Goal: Information Seeking & Learning: Learn about a topic

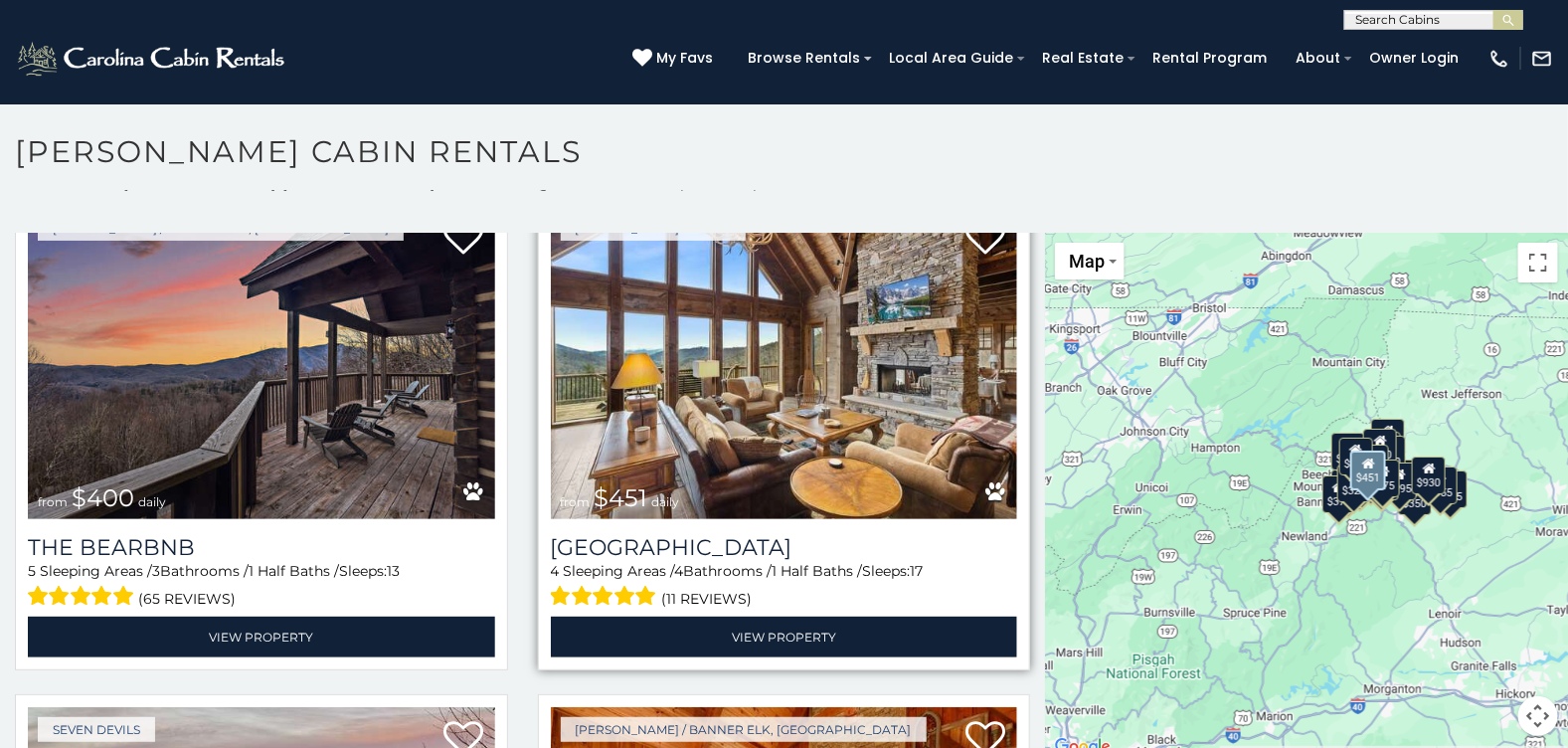
scroll to position [2187, 0]
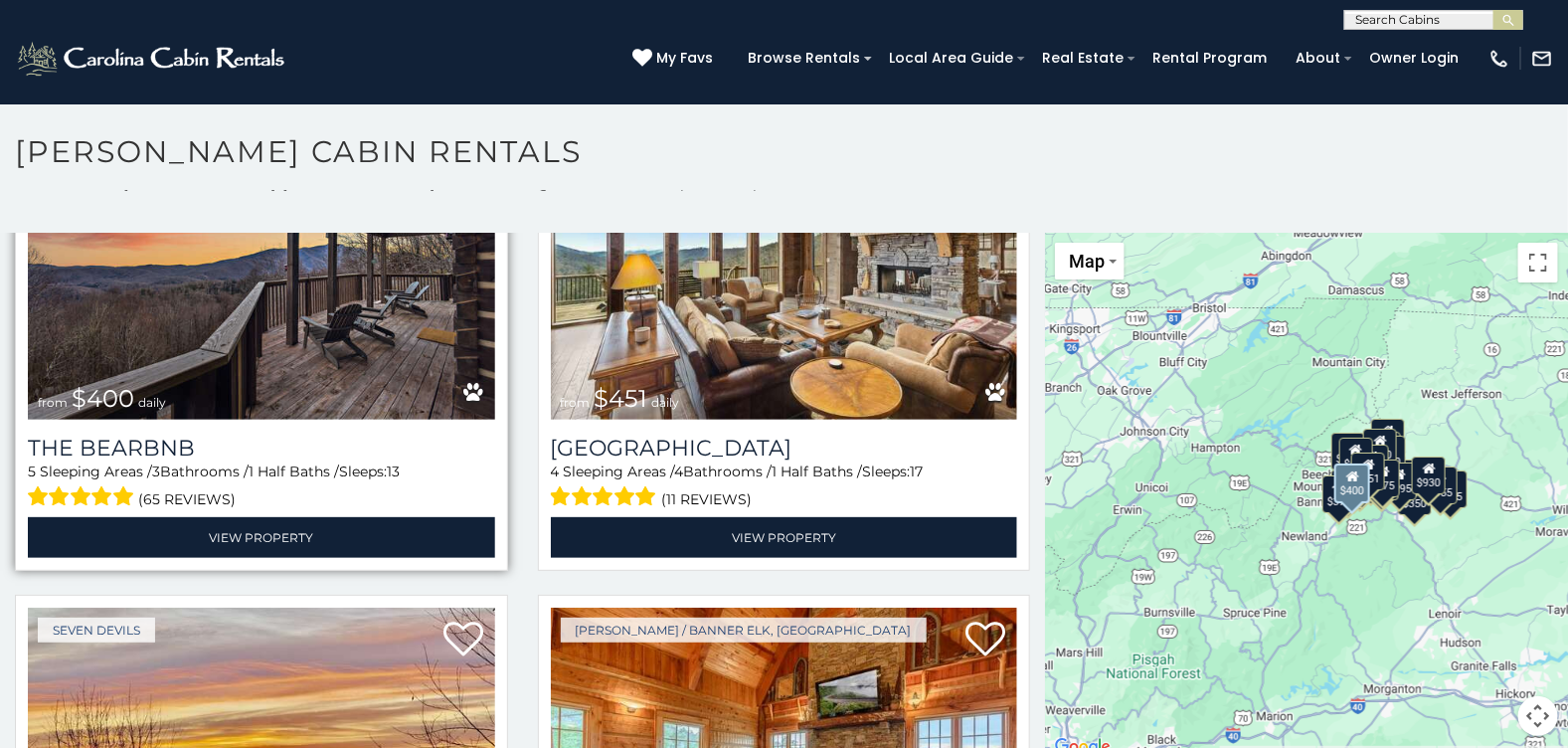
click at [265, 354] on img at bounding box center [261, 263] width 467 height 313
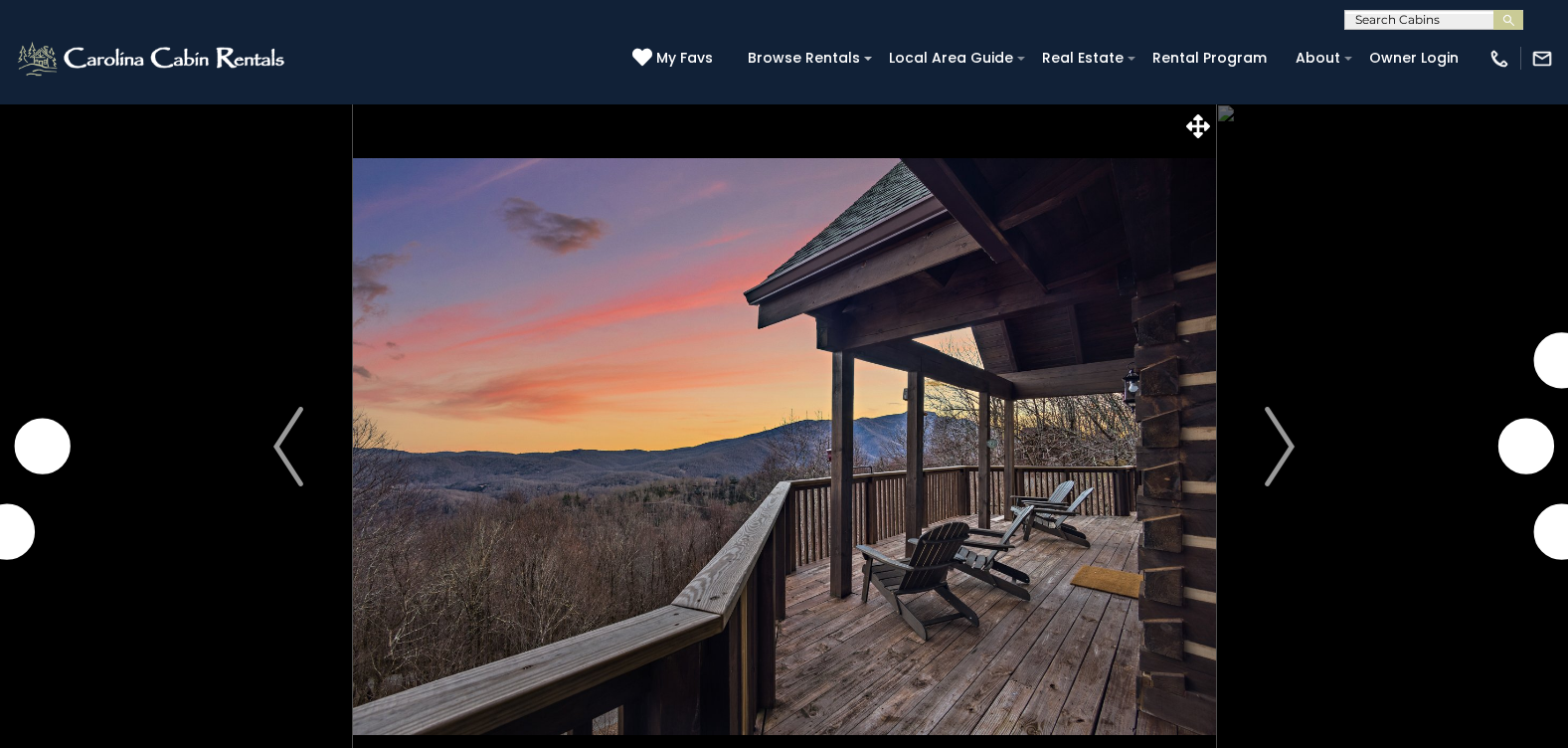
click at [1281, 429] on img "Next" at bounding box center [1280, 446] width 30 height 80
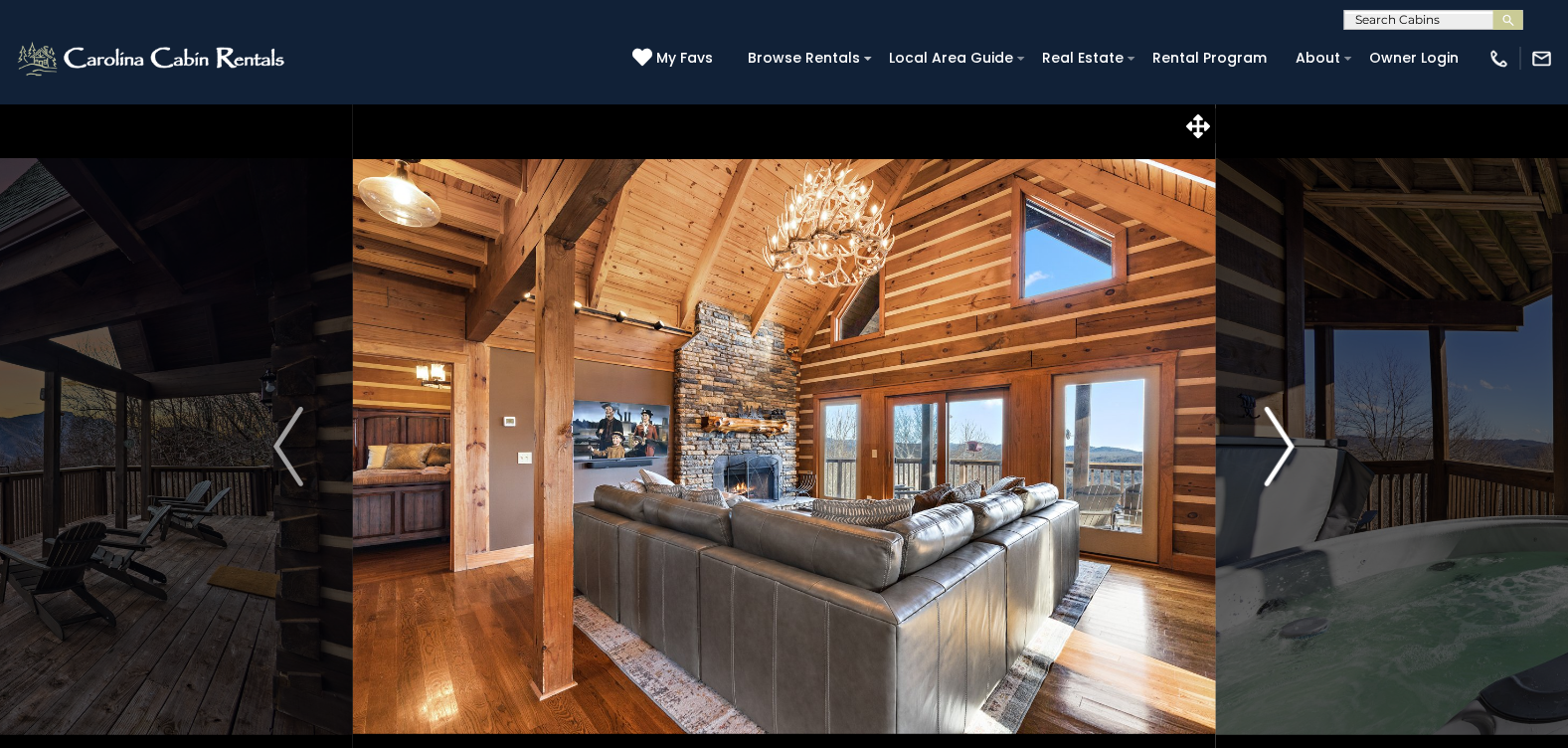
click at [1280, 437] on img "Next" at bounding box center [1280, 446] width 30 height 80
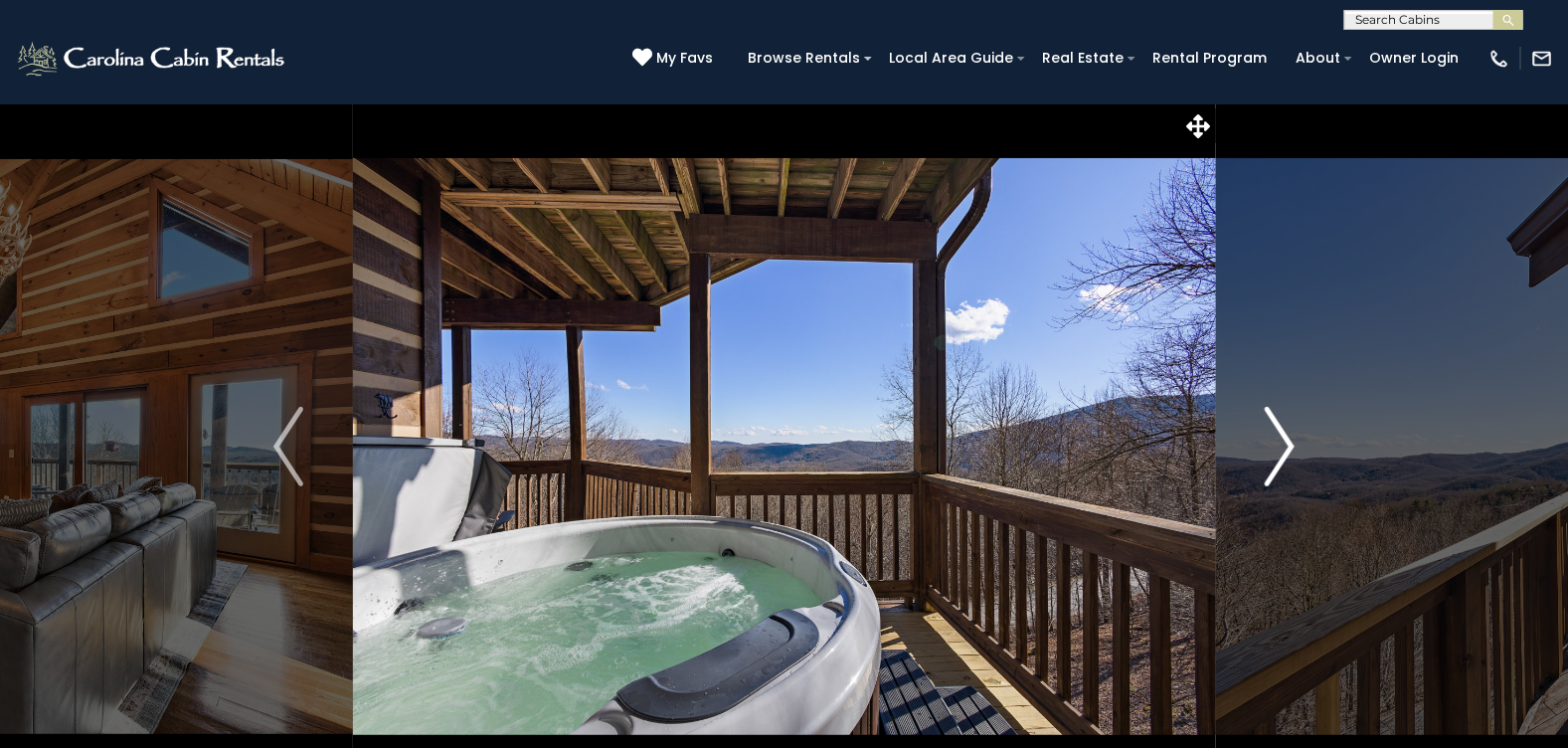
click at [1280, 437] on img "Next" at bounding box center [1280, 446] width 30 height 80
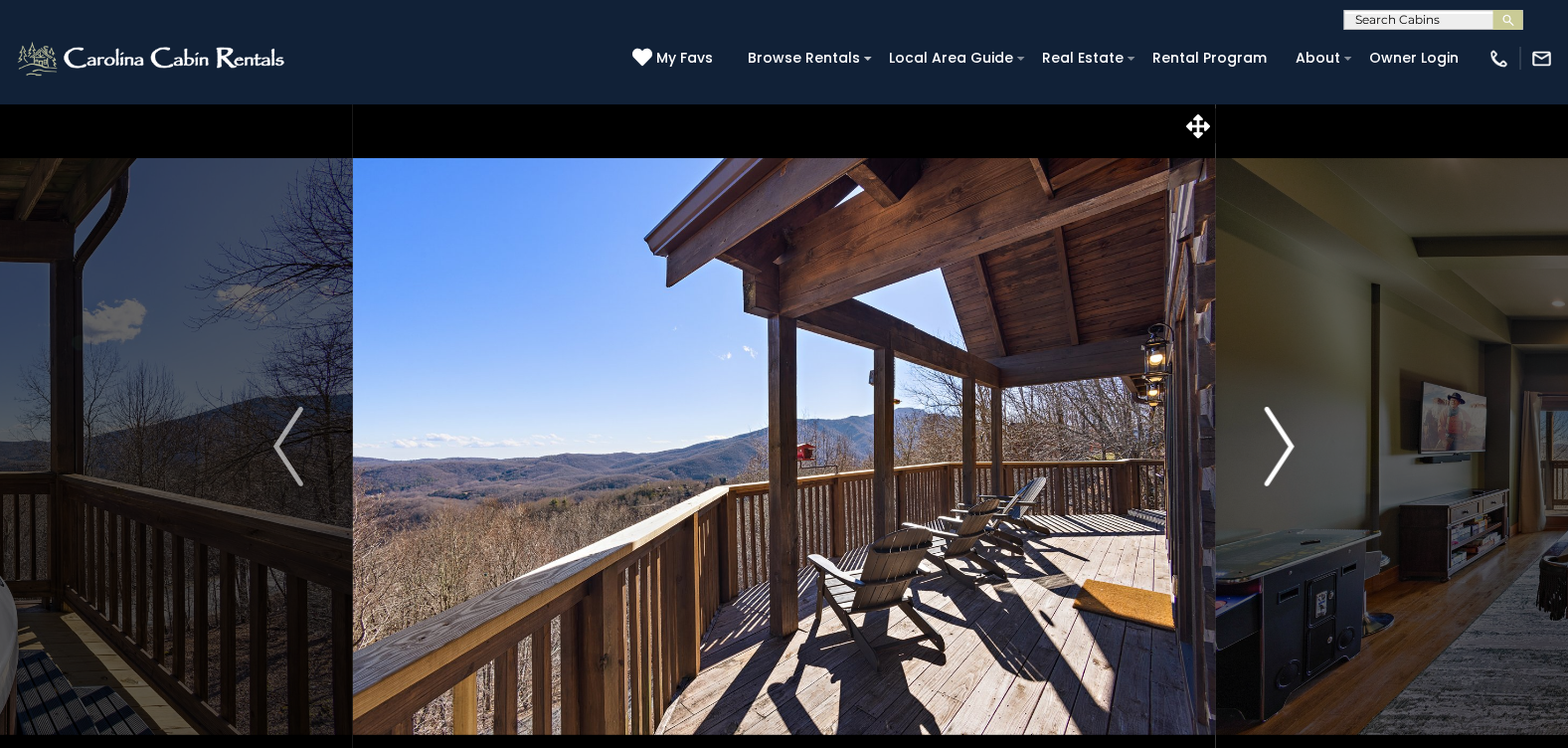
click at [1280, 437] on img "Next" at bounding box center [1280, 446] width 30 height 80
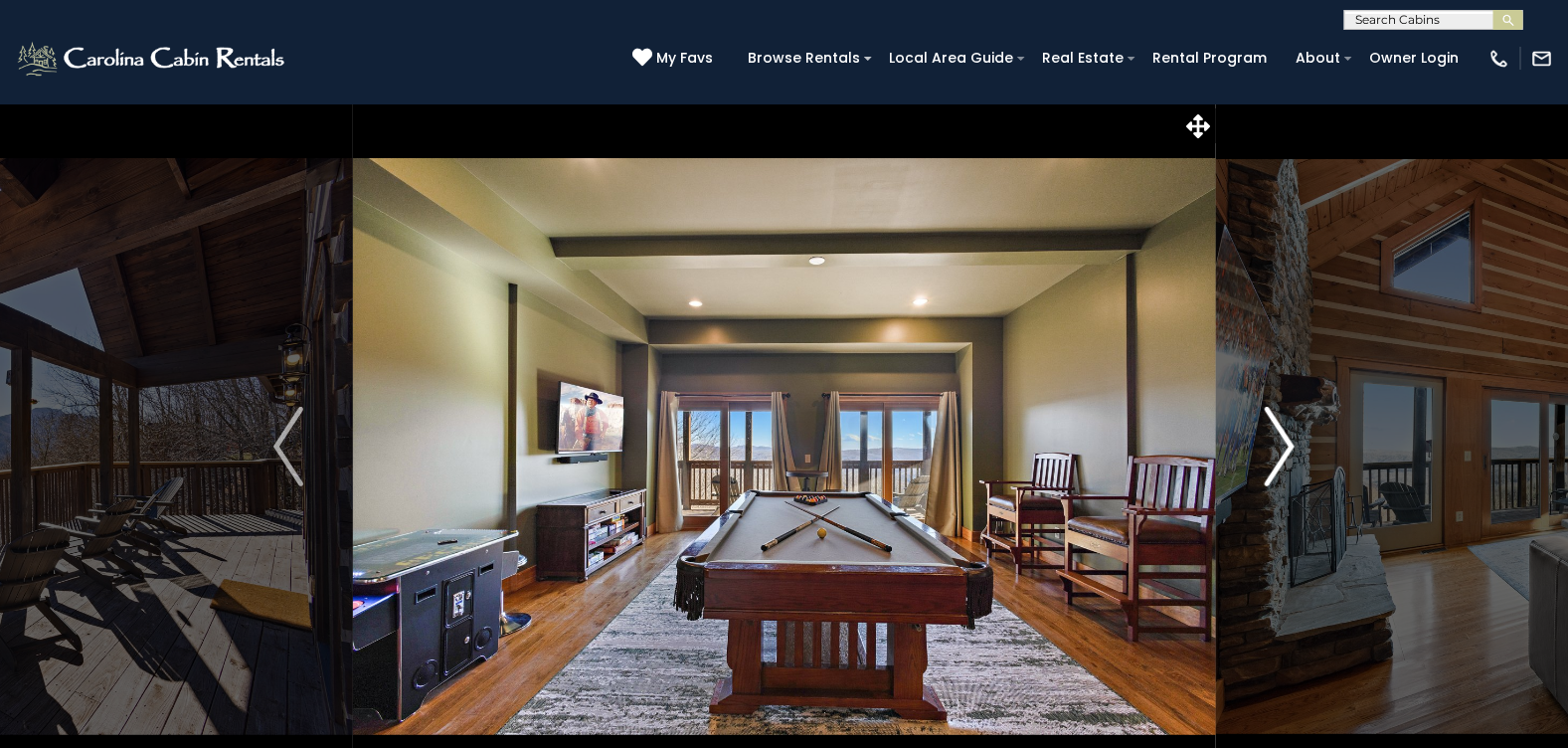
click at [1280, 437] on img "Next" at bounding box center [1280, 446] width 30 height 80
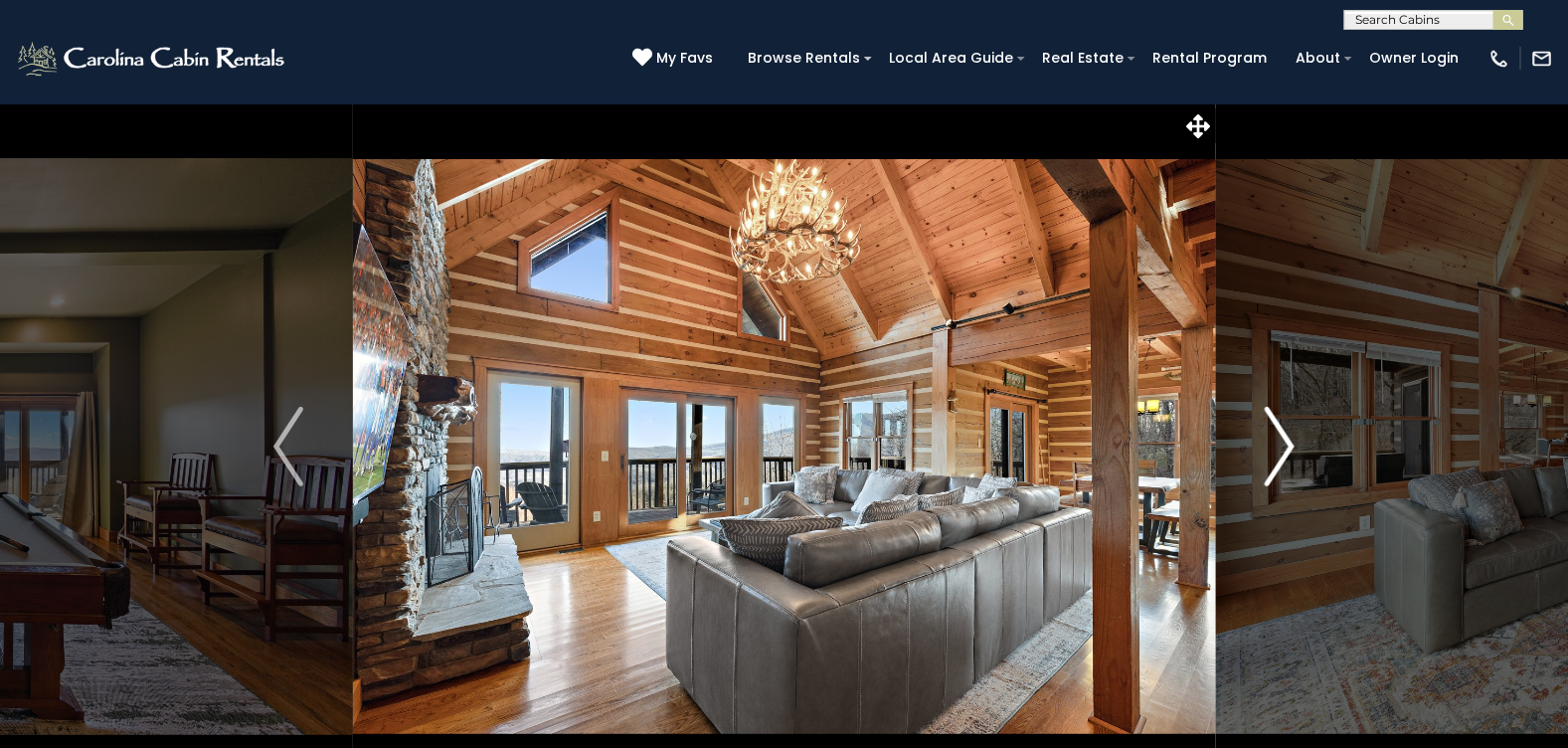
click at [1280, 437] on img "Next" at bounding box center [1280, 446] width 30 height 80
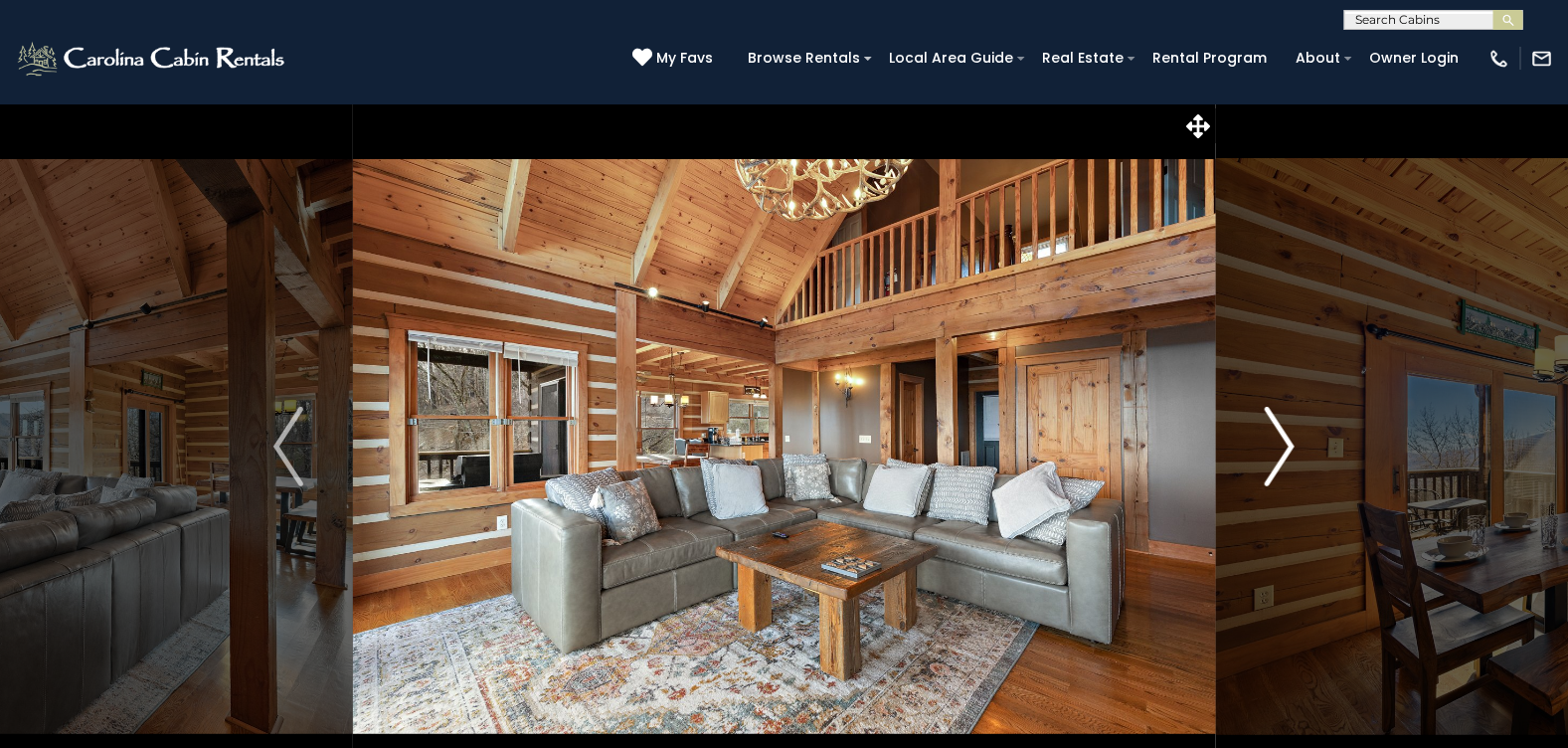
click at [1280, 437] on img "Next" at bounding box center [1280, 446] width 30 height 80
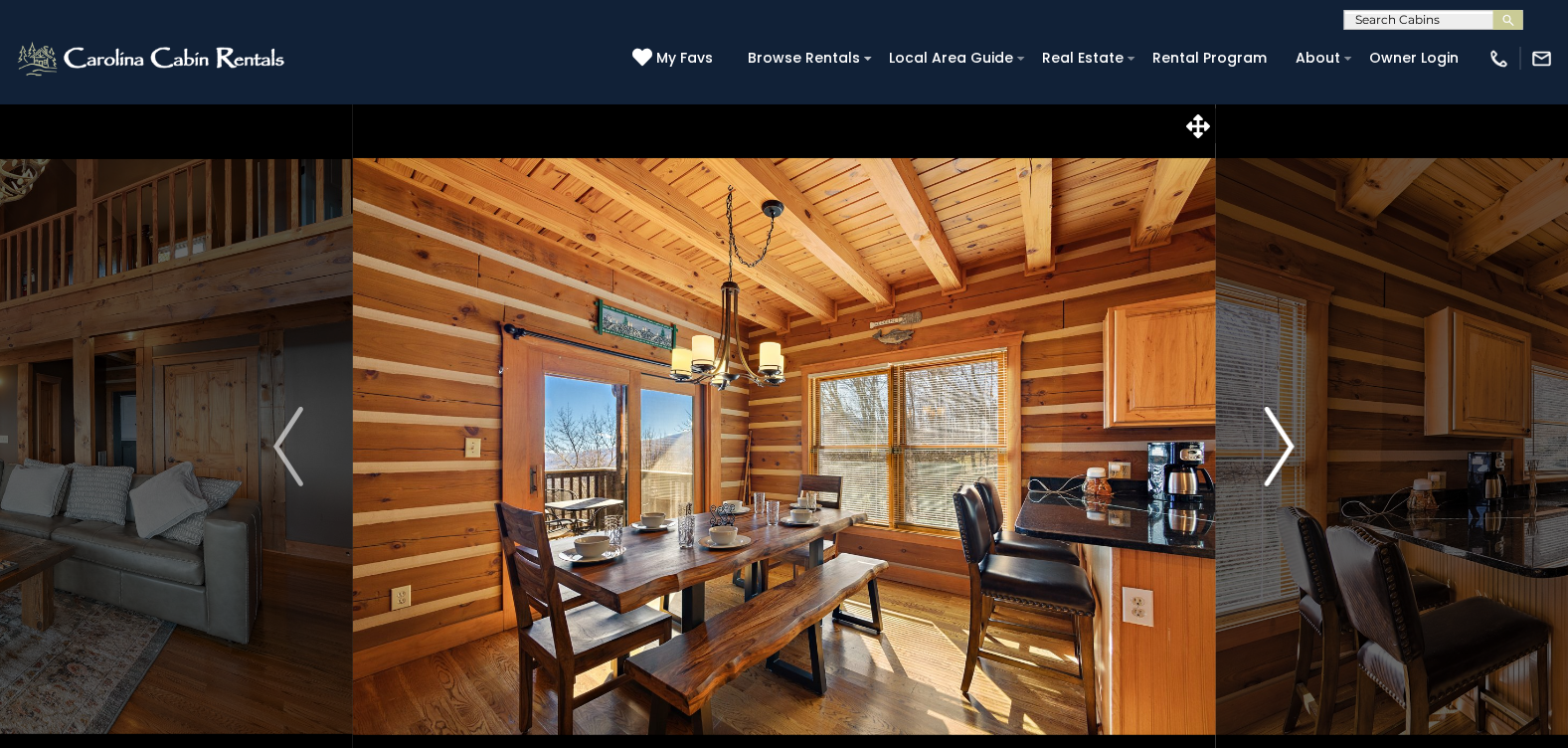
click at [1280, 437] on img "Next" at bounding box center [1280, 446] width 30 height 80
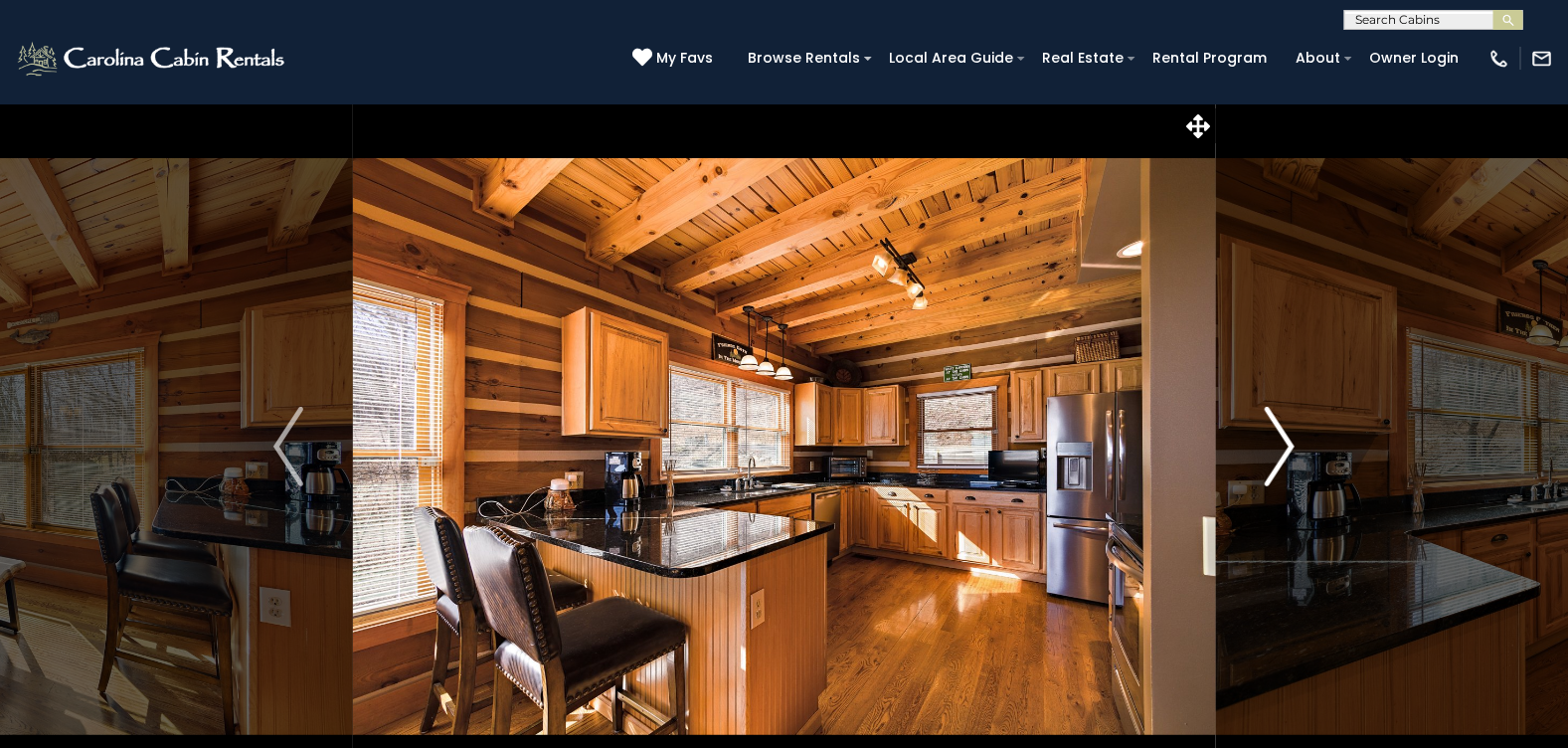
click at [1280, 437] on img "Next" at bounding box center [1280, 446] width 30 height 80
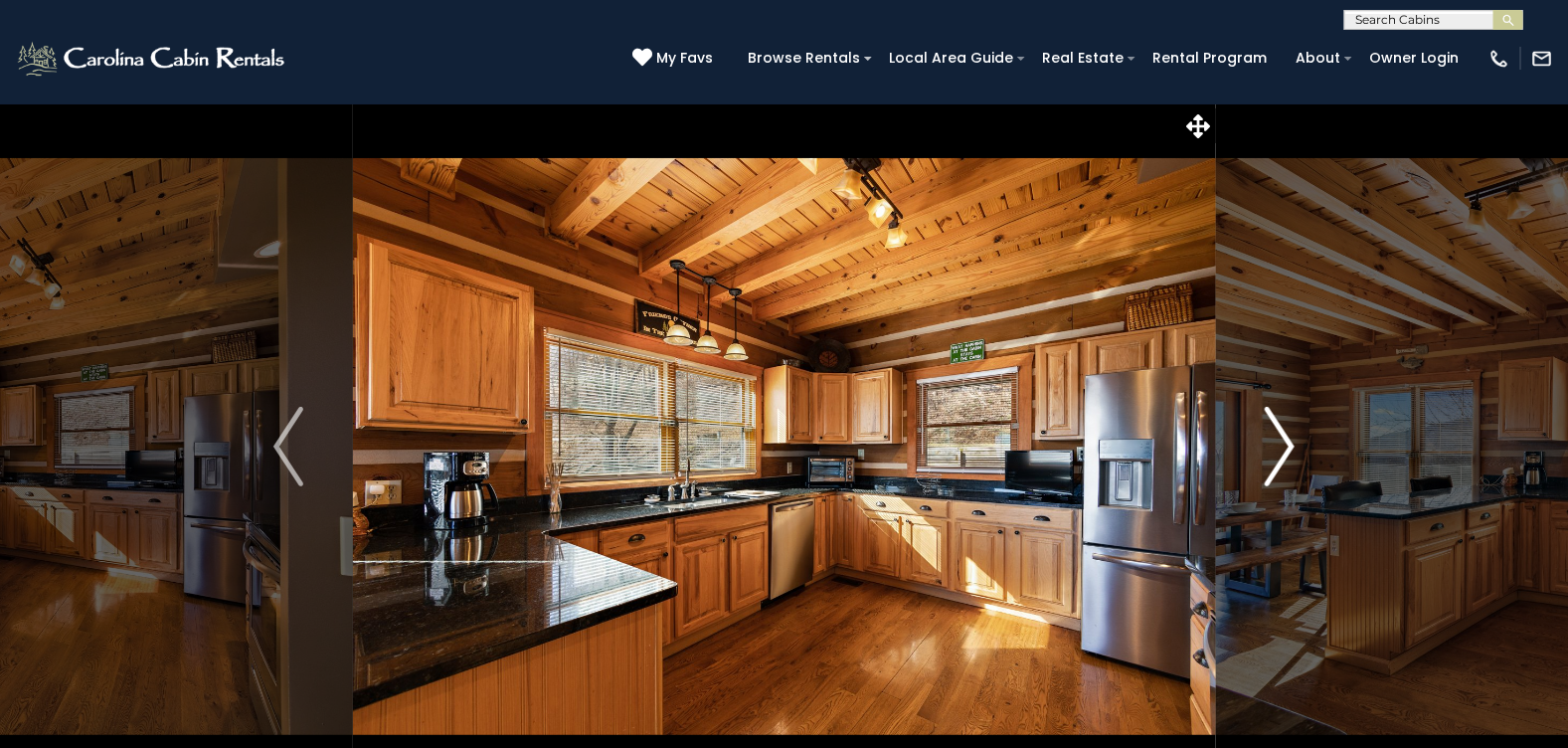
click at [1280, 437] on img "Next" at bounding box center [1280, 446] width 30 height 80
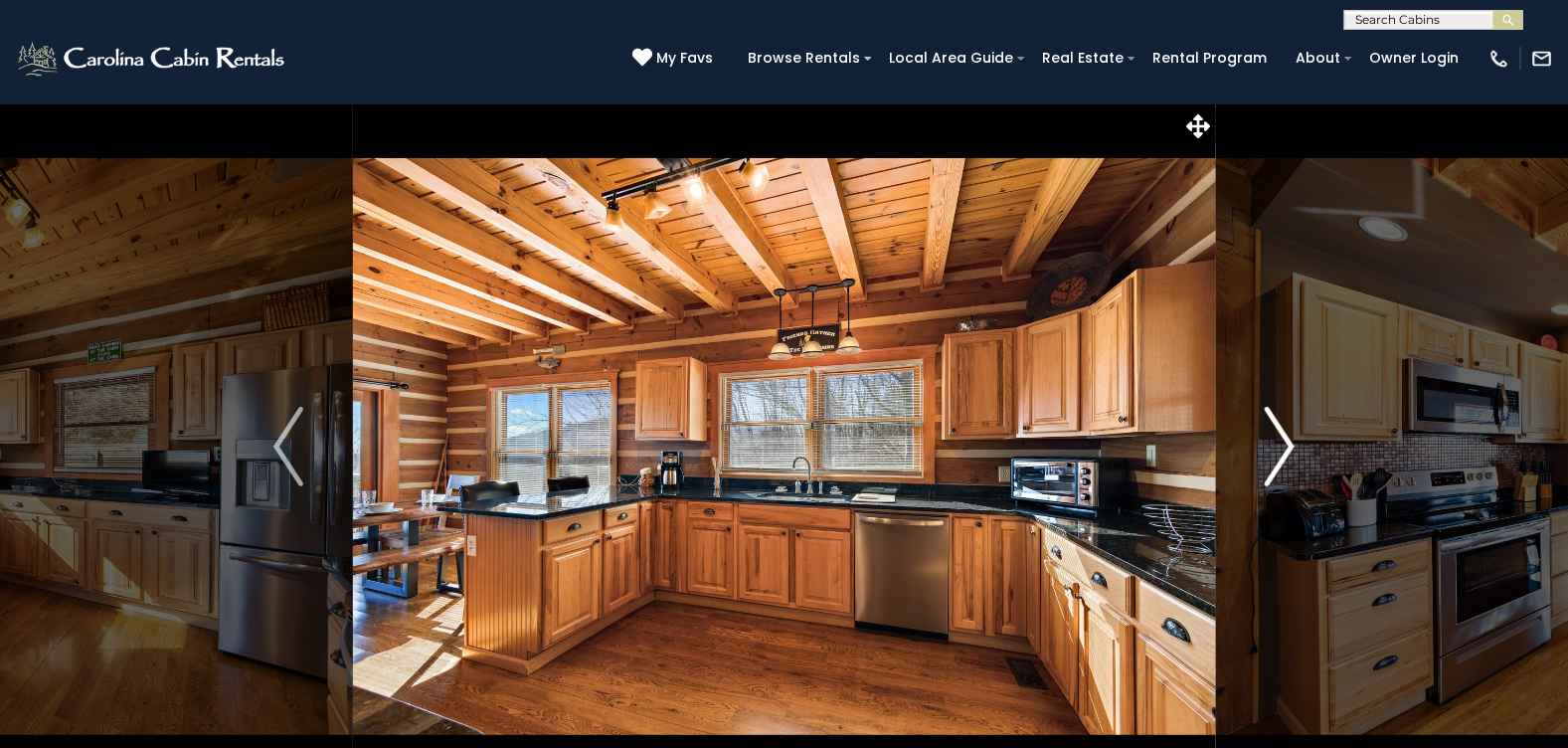
click at [1280, 437] on img "Next" at bounding box center [1280, 446] width 30 height 80
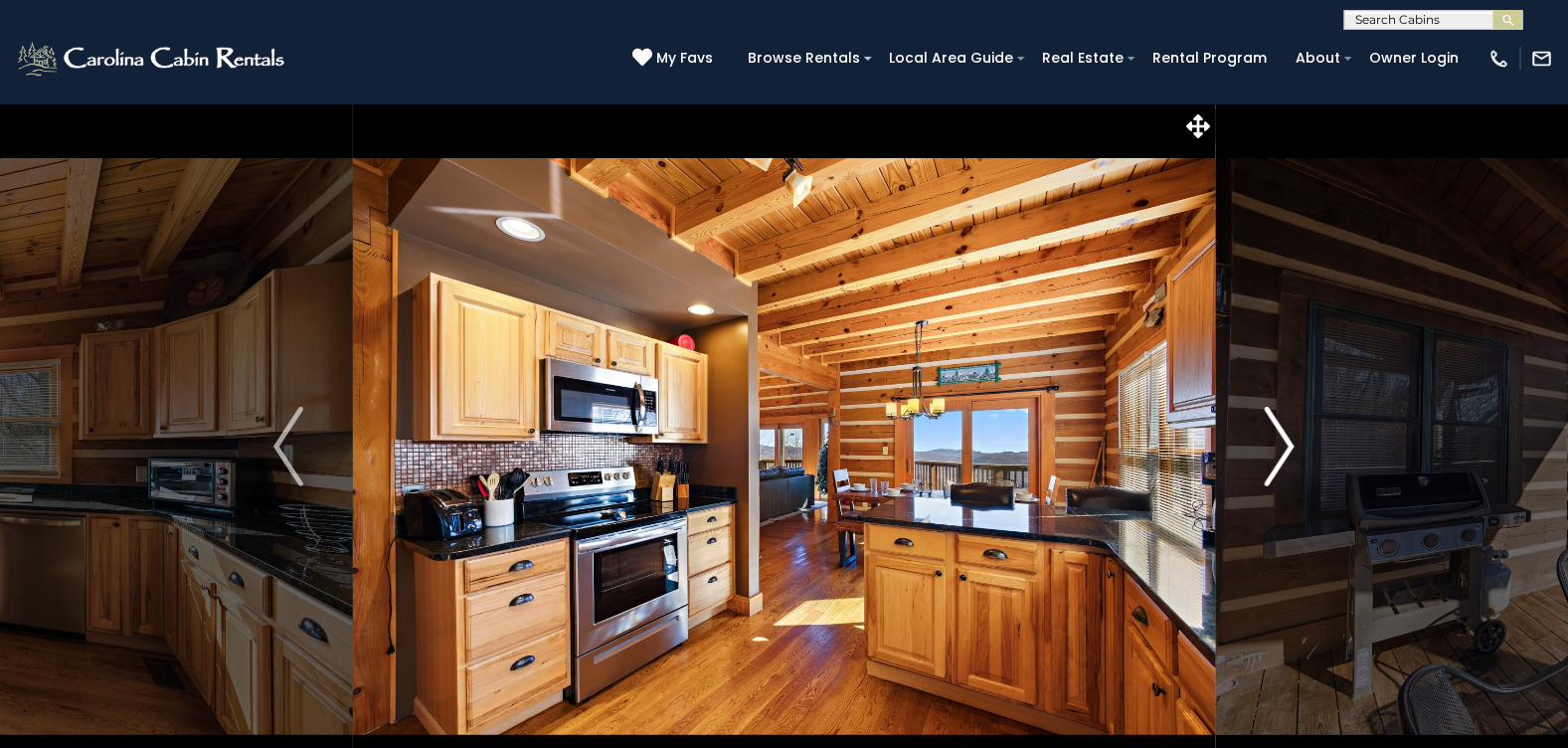
click at [1280, 437] on img "Next" at bounding box center [1280, 446] width 30 height 80
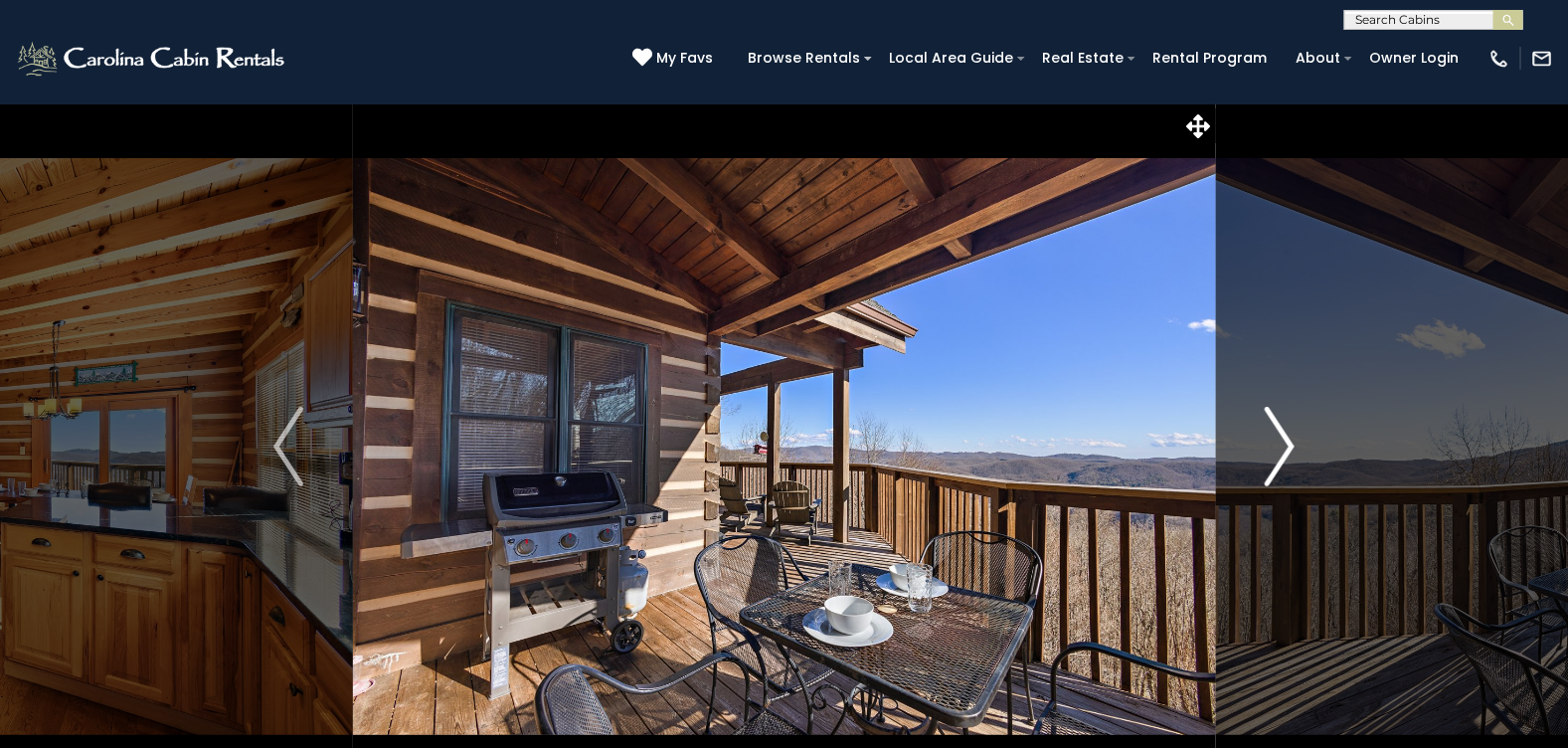
click at [1280, 437] on img "Next" at bounding box center [1280, 446] width 30 height 80
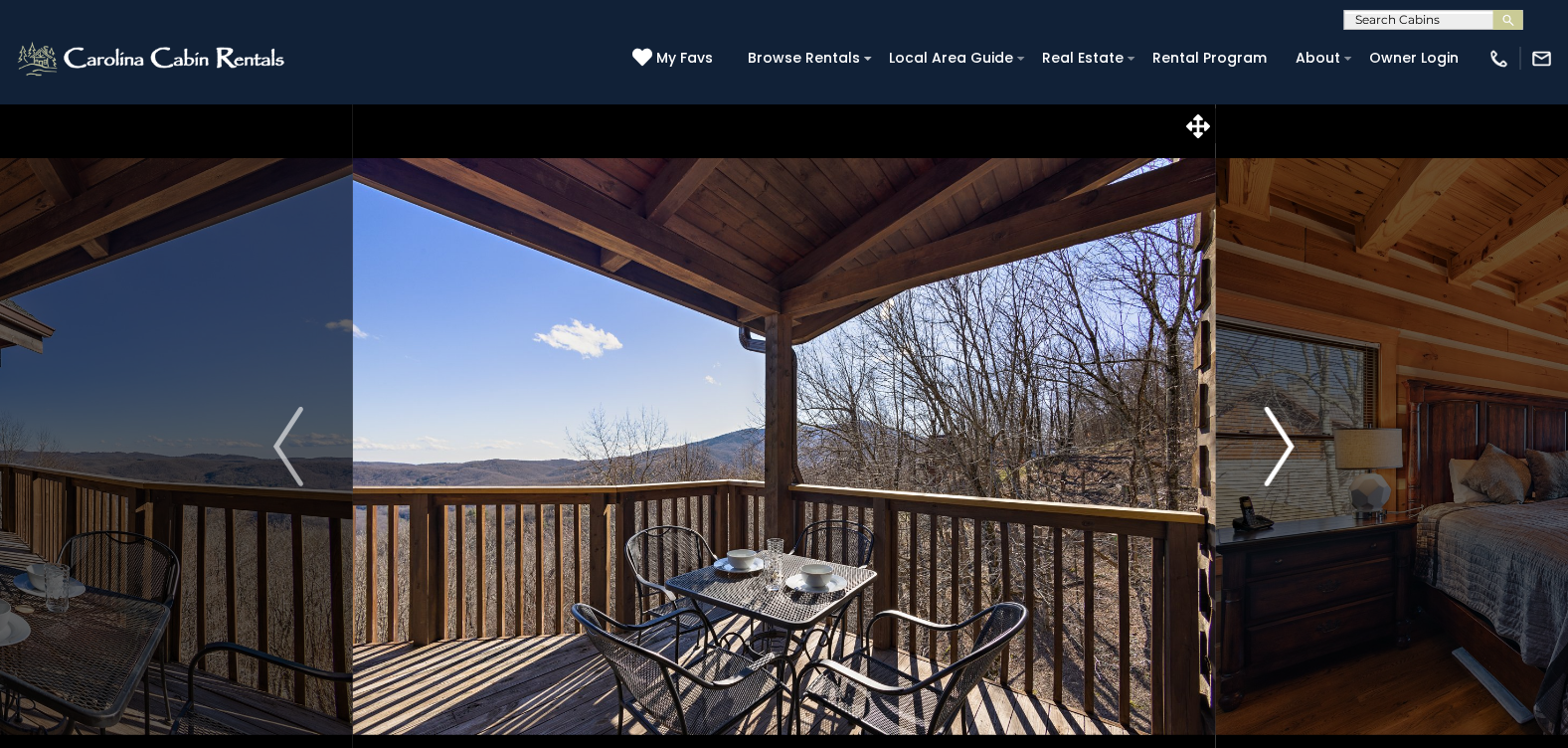
click at [1280, 437] on img "Next" at bounding box center [1280, 446] width 30 height 80
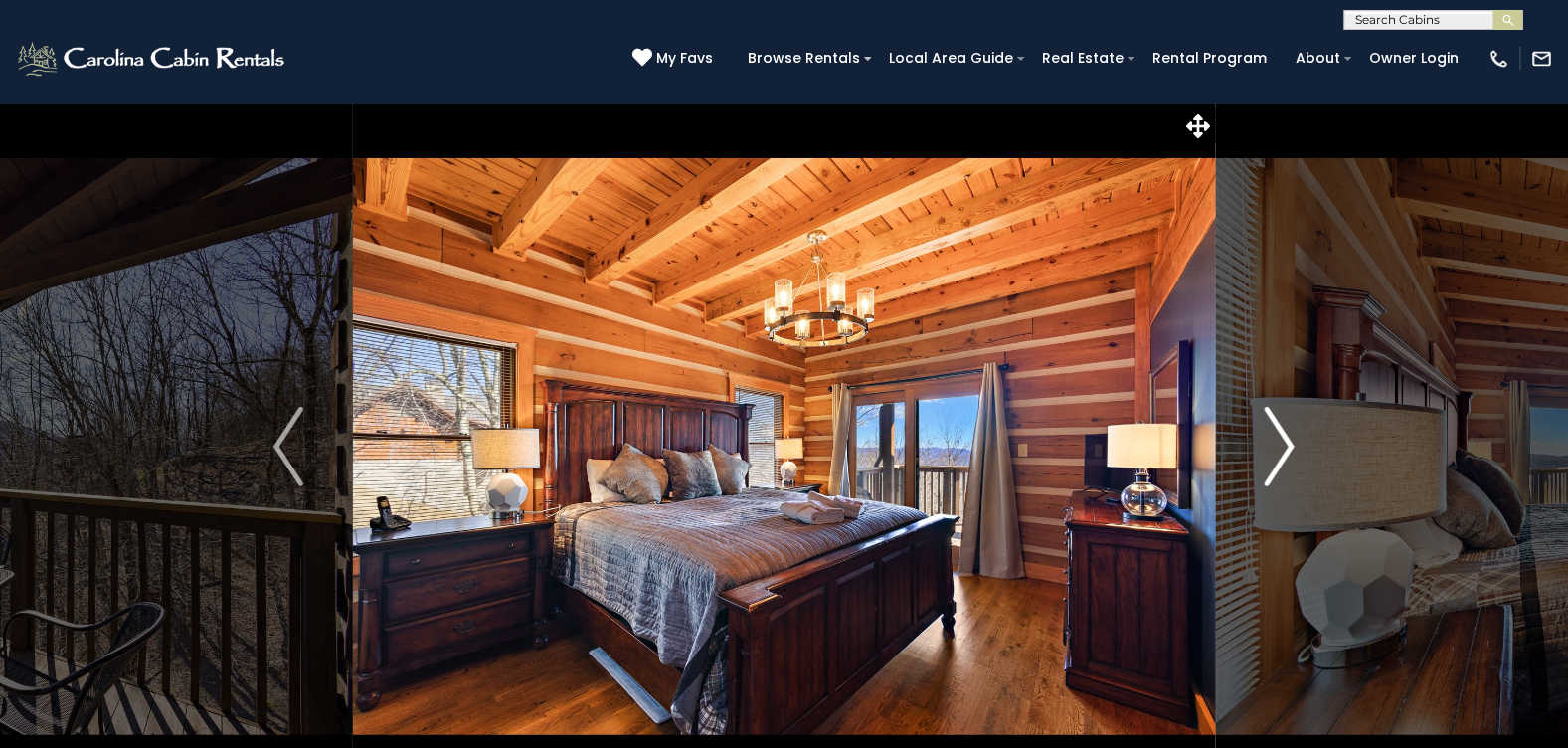
click at [1280, 437] on img "Next" at bounding box center [1280, 446] width 30 height 80
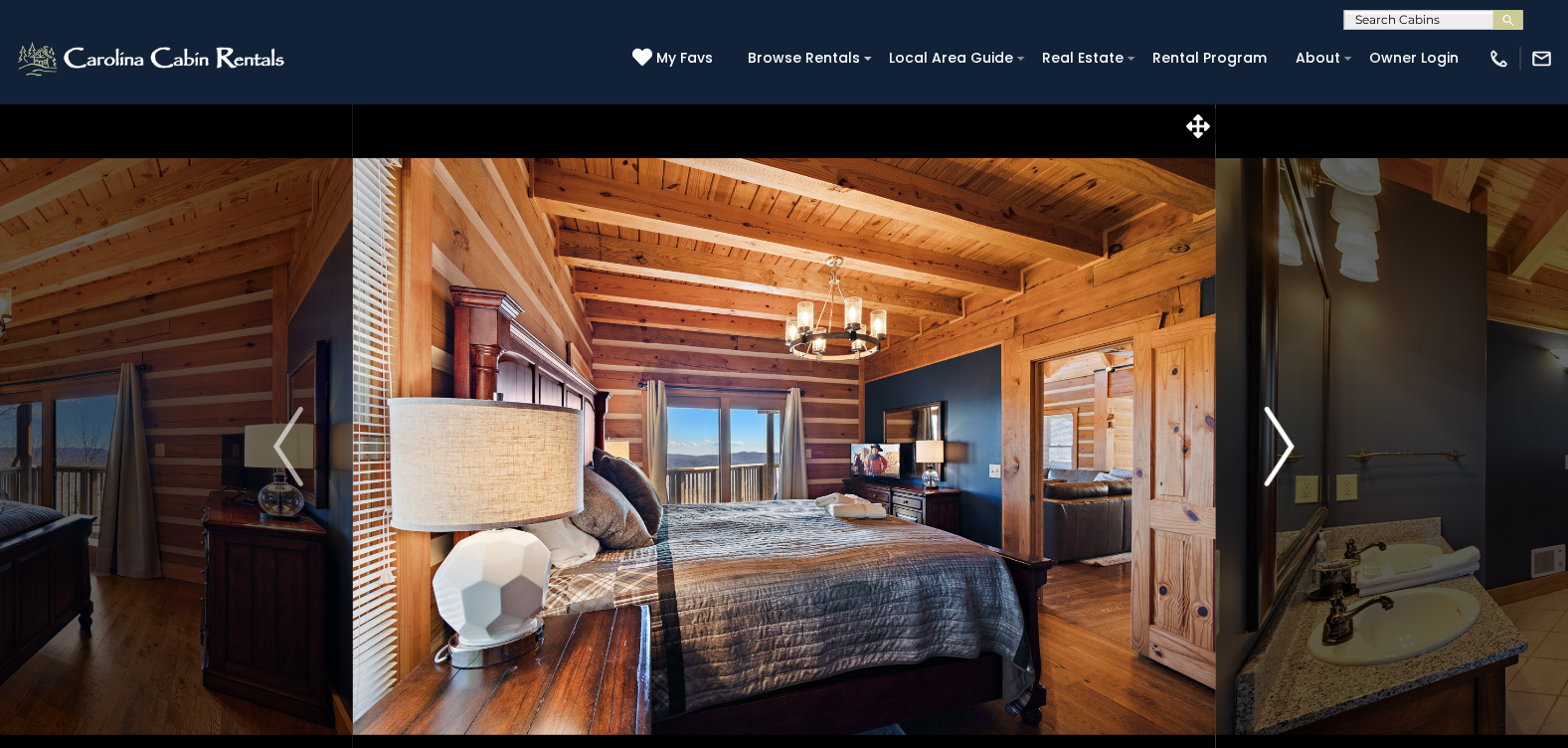
click at [1280, 437] on img "Next" at bounding box center [1280, 446] width 30 height 80
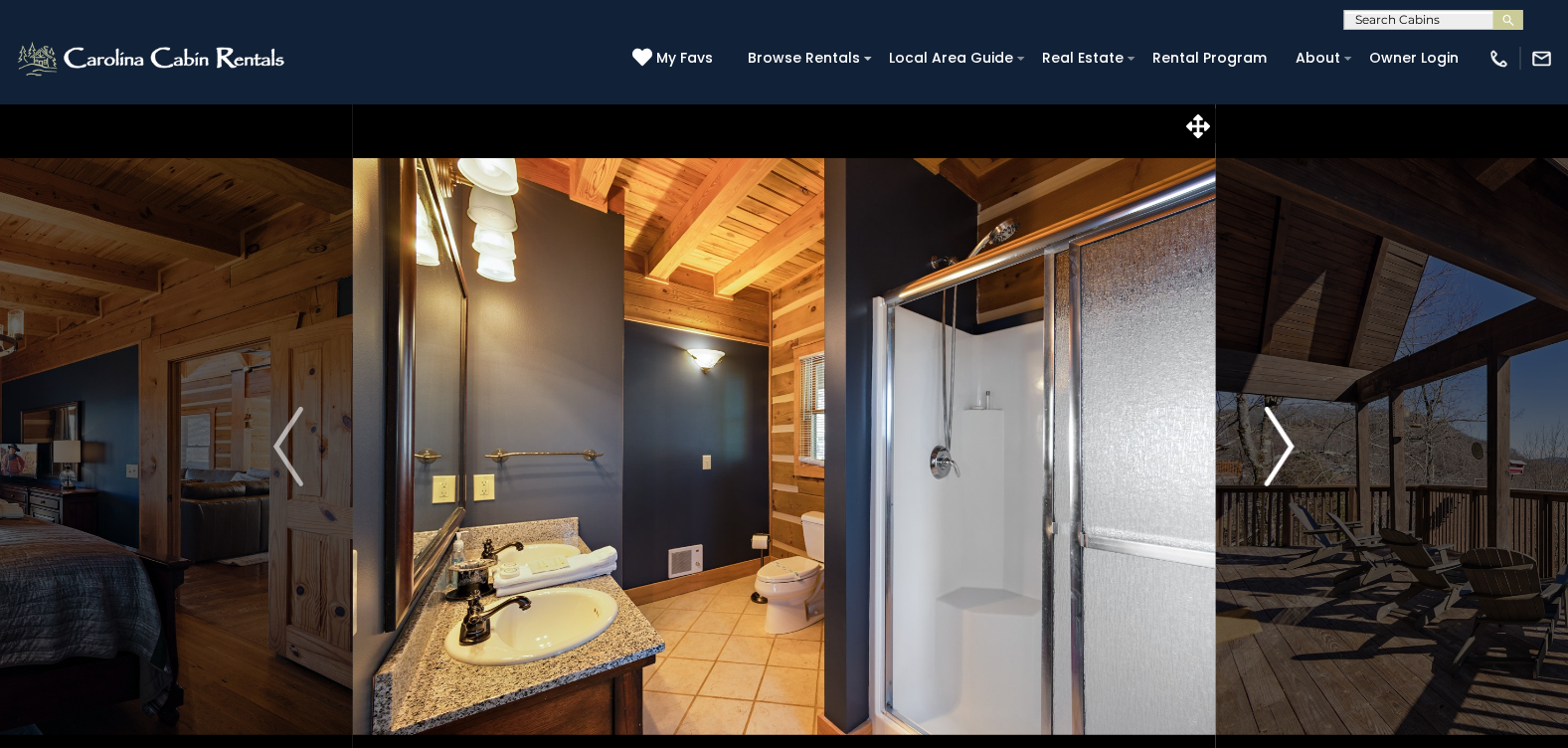
click at [1280, 437] on img "Next" at bounding box center [1280, 446] width 30 height 80
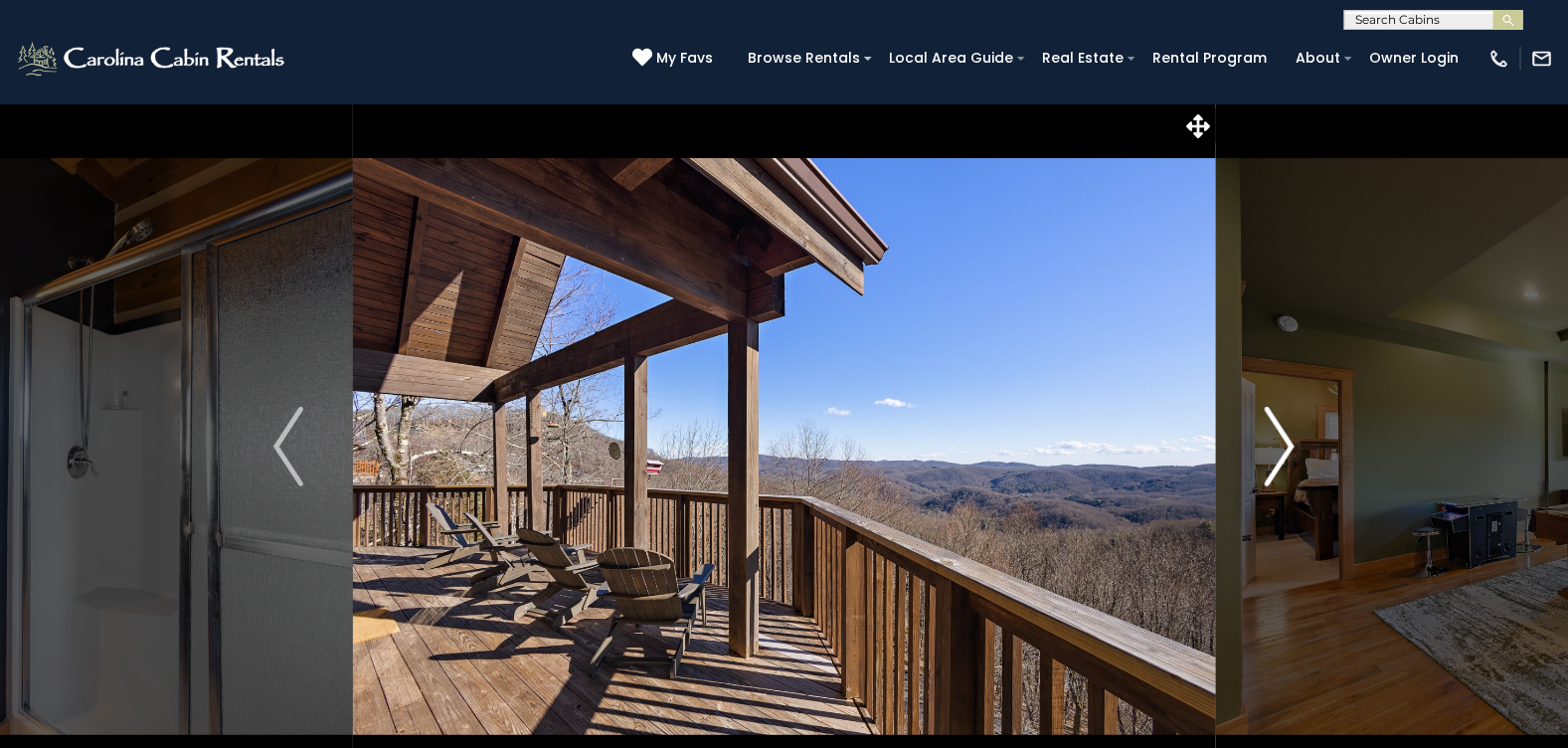
click at [1280, 437] on img "Next" at bounding box center [1280, 446] width 30 height 80
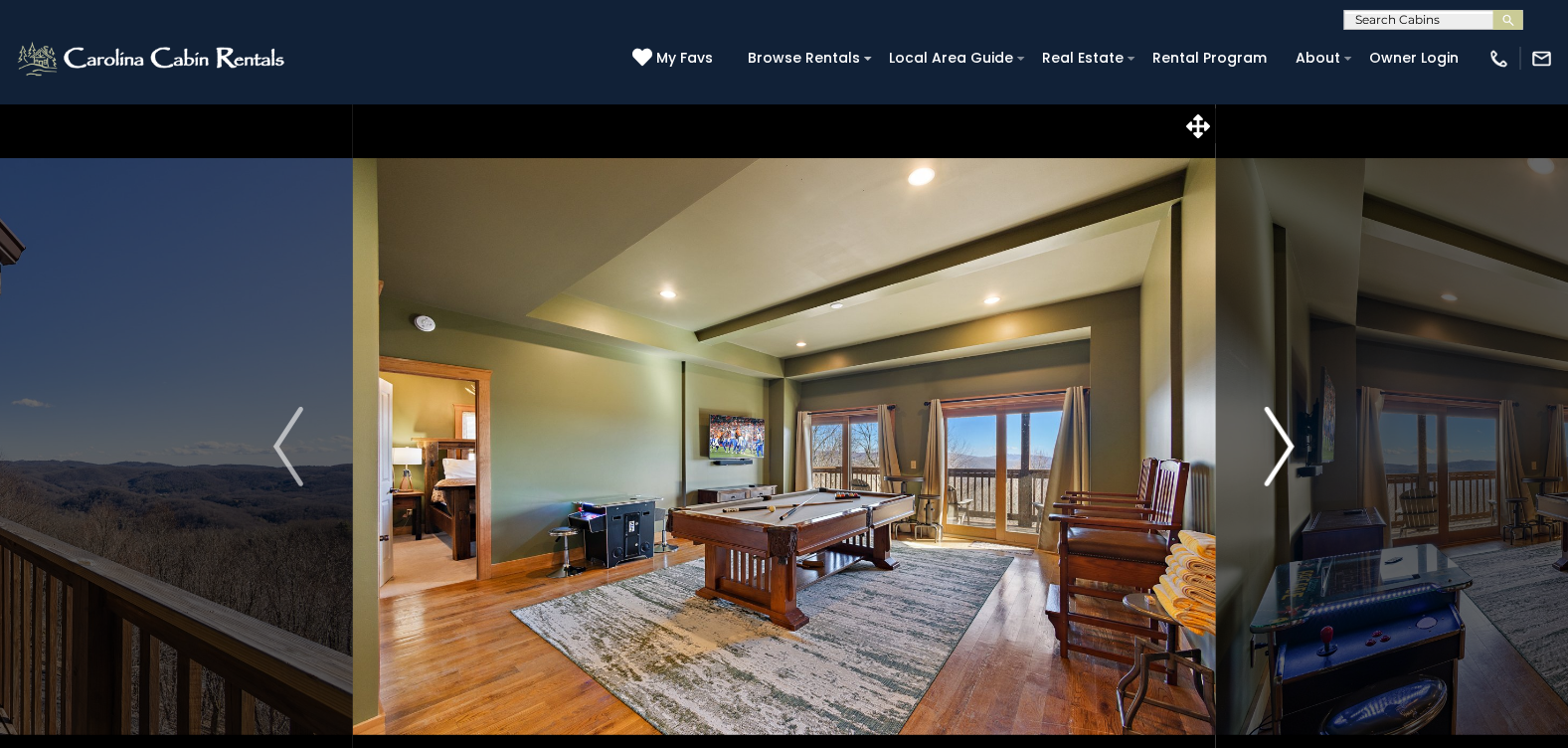
click at [1280, 437] on img "Next" at bounding box center [1280, 446] width 30 height 80
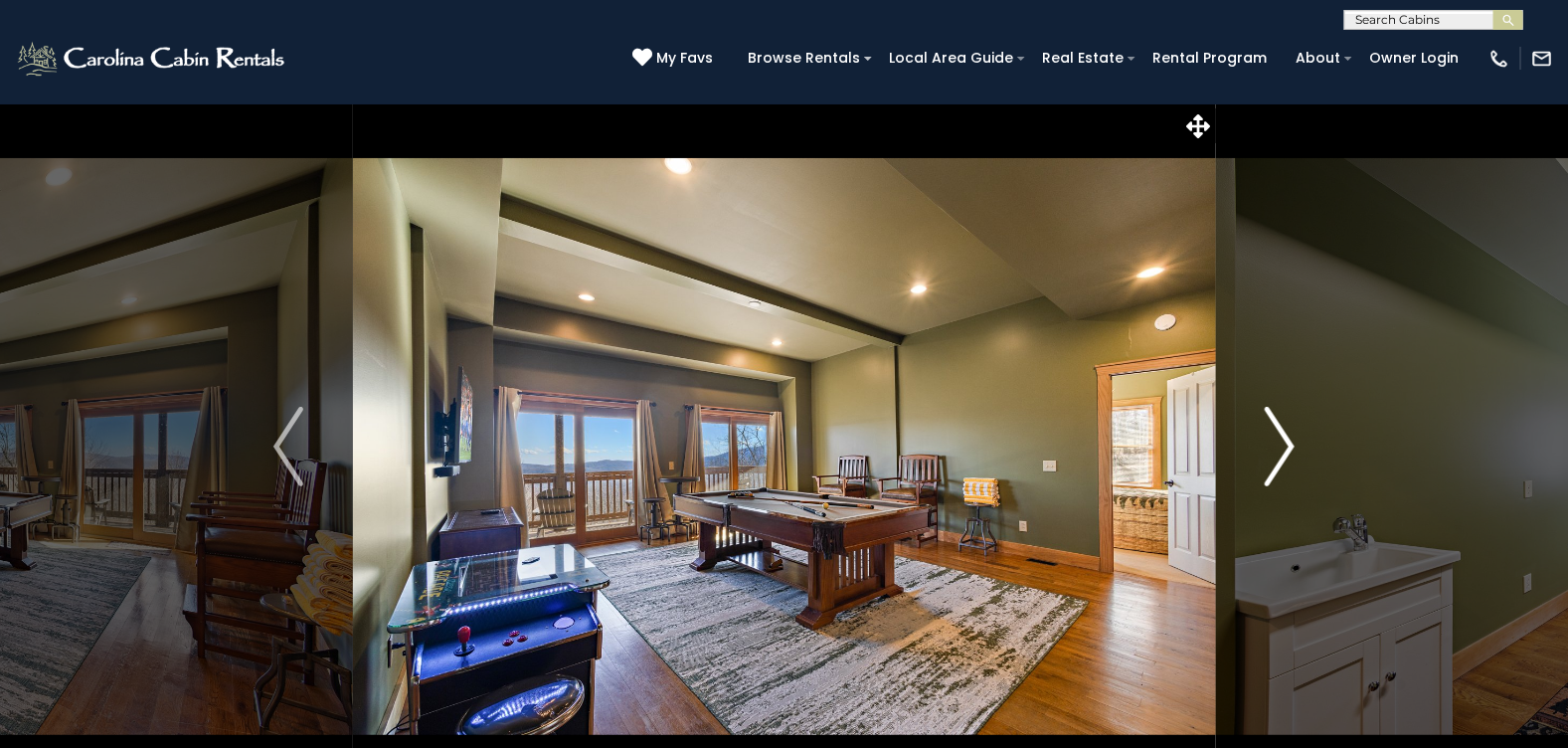
click at [1280, 437] on img "Next" at bounding box center [1280, 446] width 30 height 80
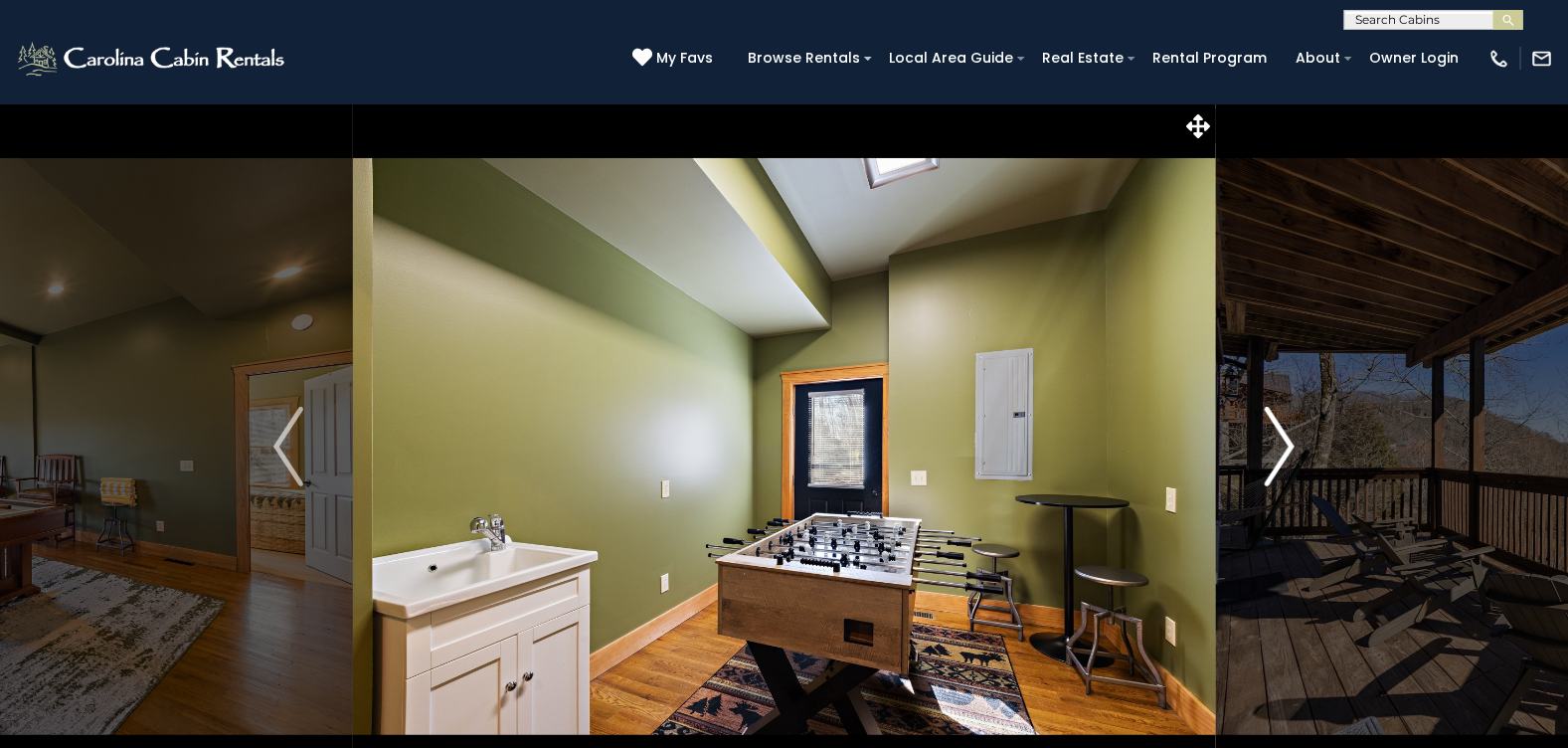
click at [1280, 437] on img "Next" at bounding box center [1280, 446] width 30 height 80
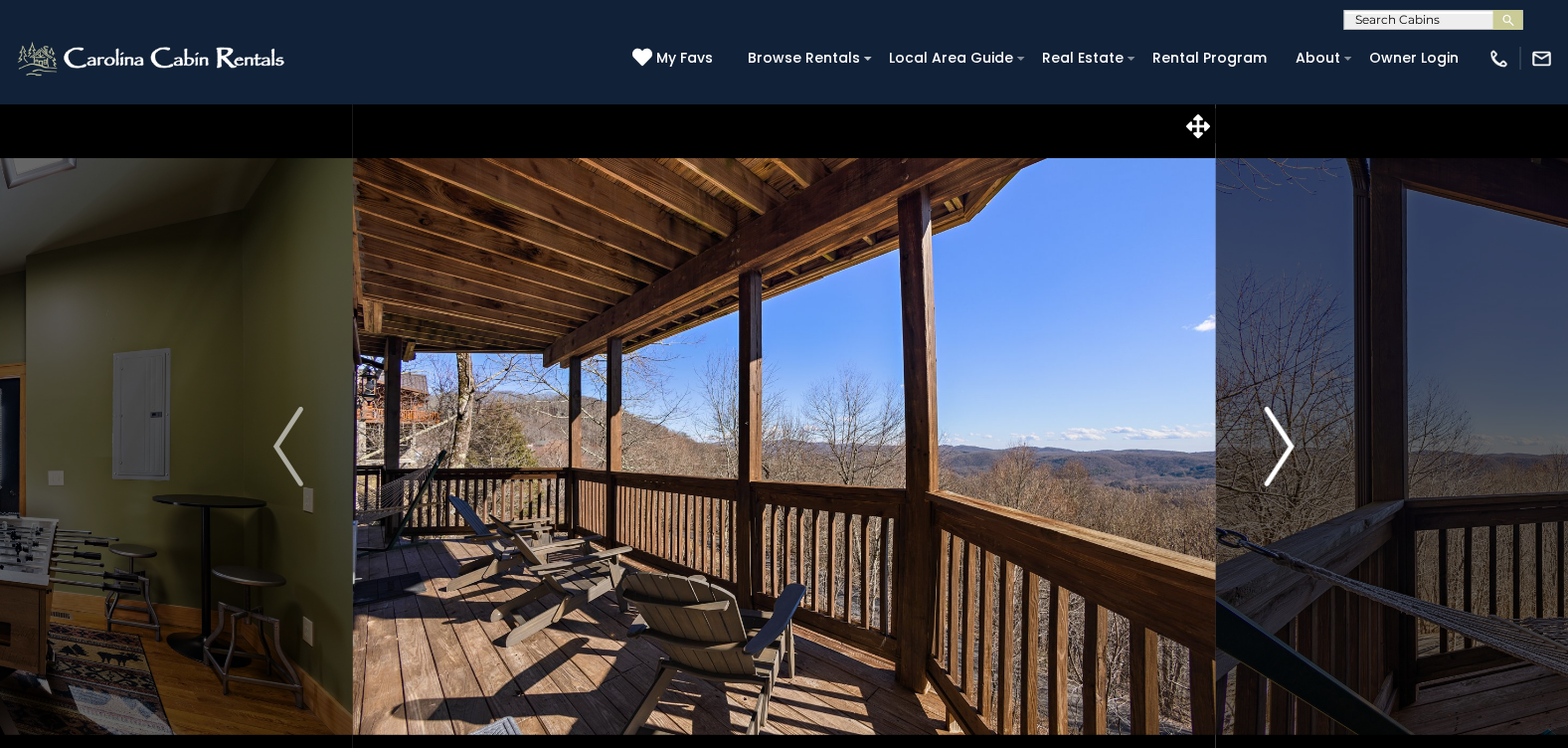
click at [1280, 437] on img "Next" at bounding box center [1280, 446] width 30 height 80
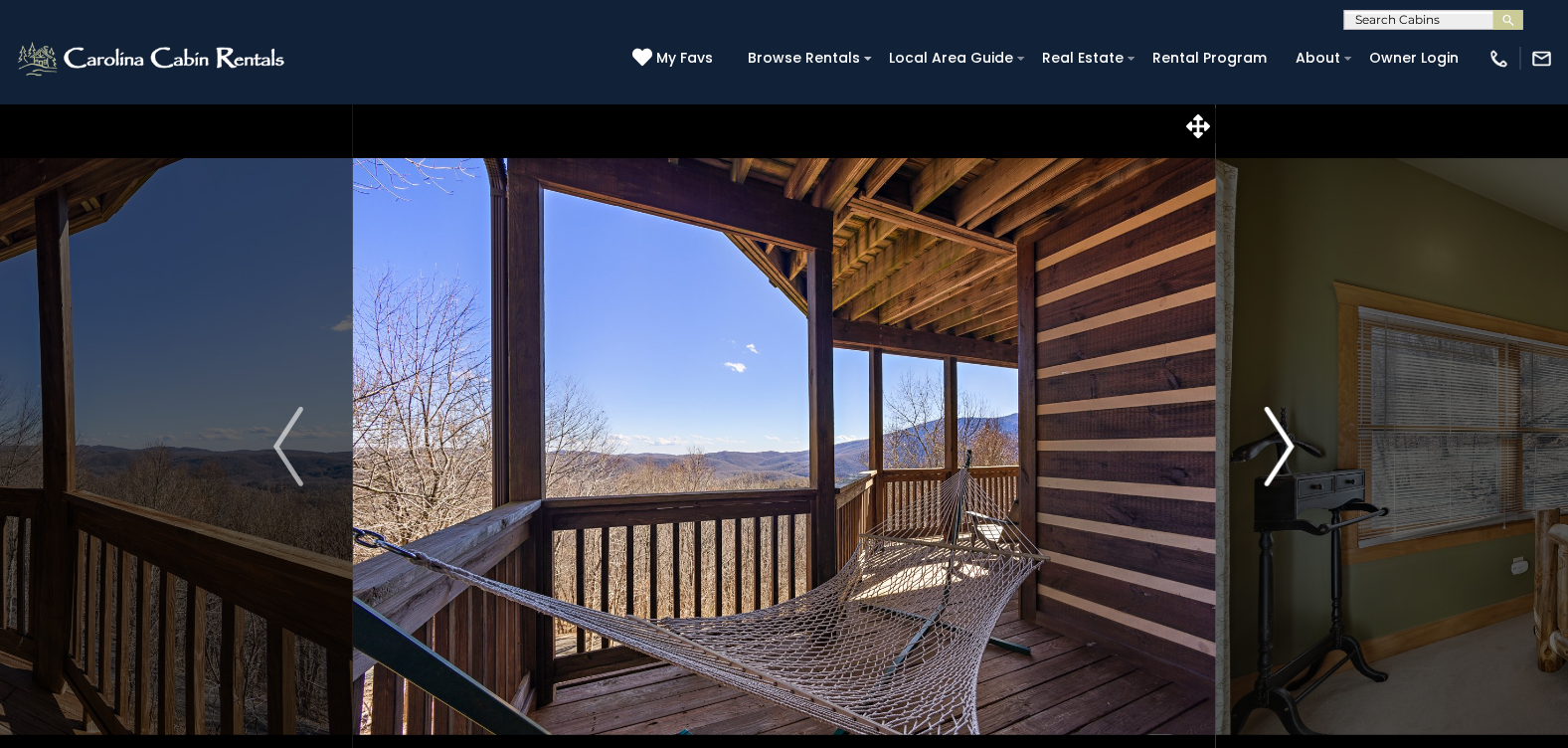
click at [1280, 437] on img "Next" at bounding box center [1280, 446] width 30 height 80
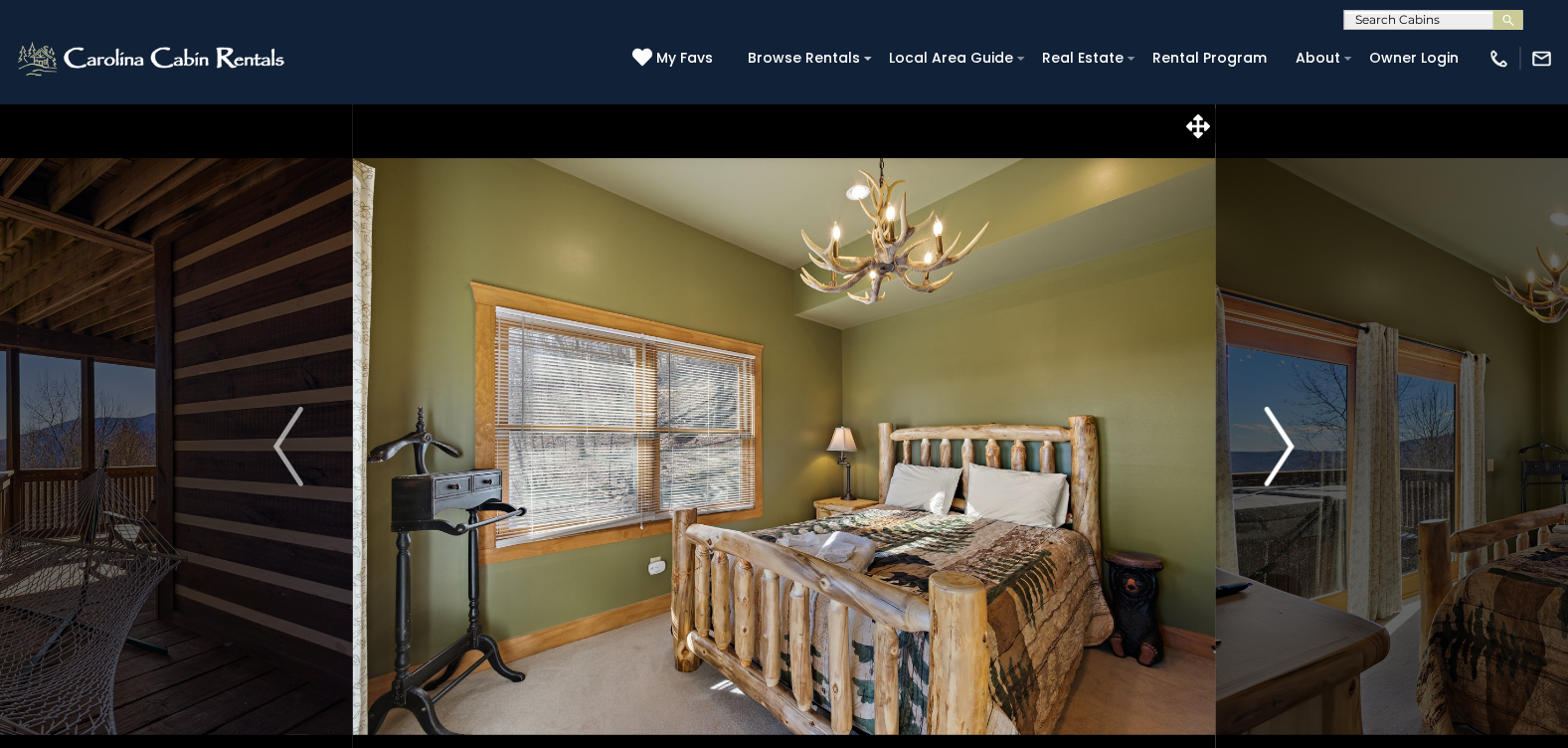
click at [1280, 437] on img "Next" at bounding box center [1280, 446] width 30 height 80
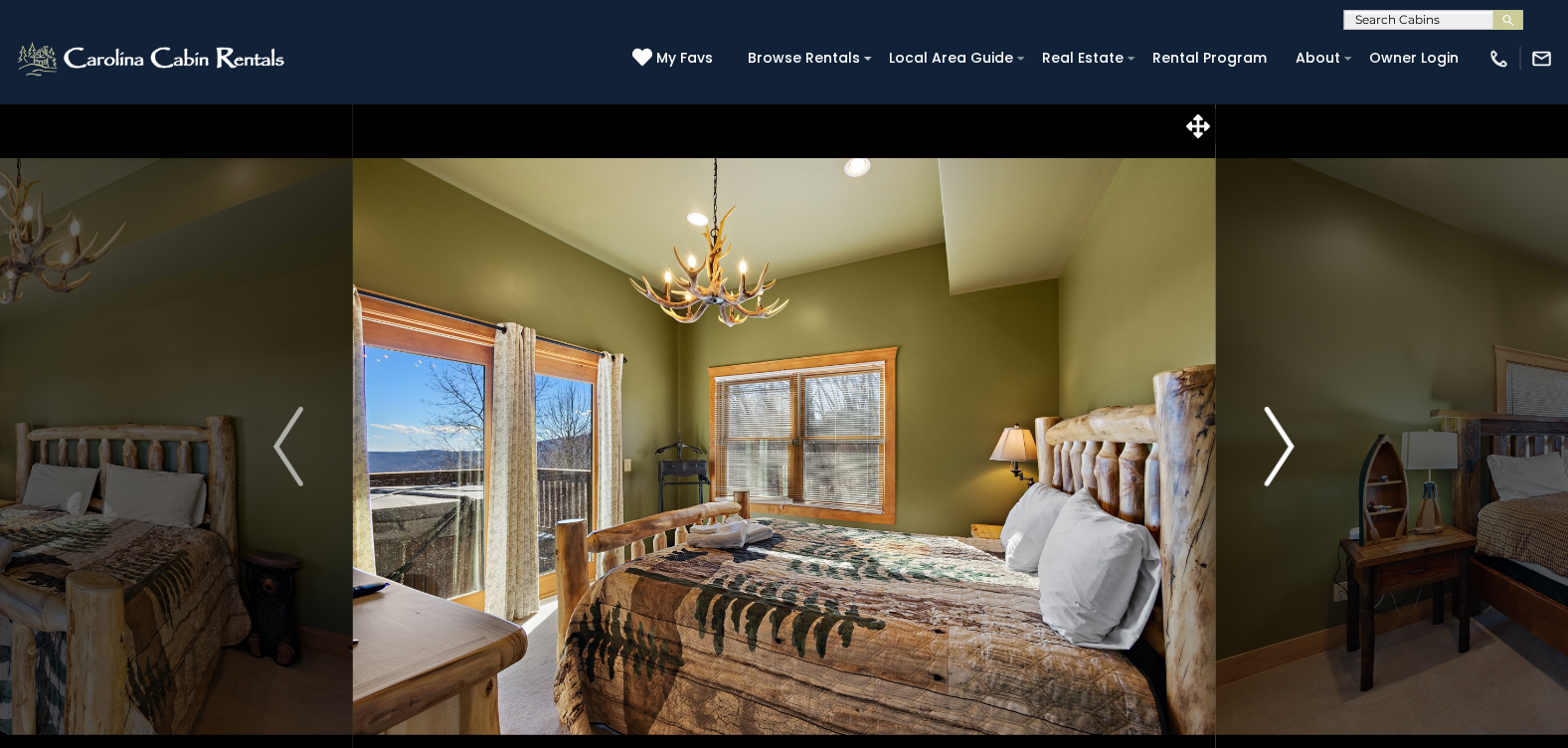
click at [1280, 437] on img "Next" at bounding box center [1280, 446] width 30 height 80
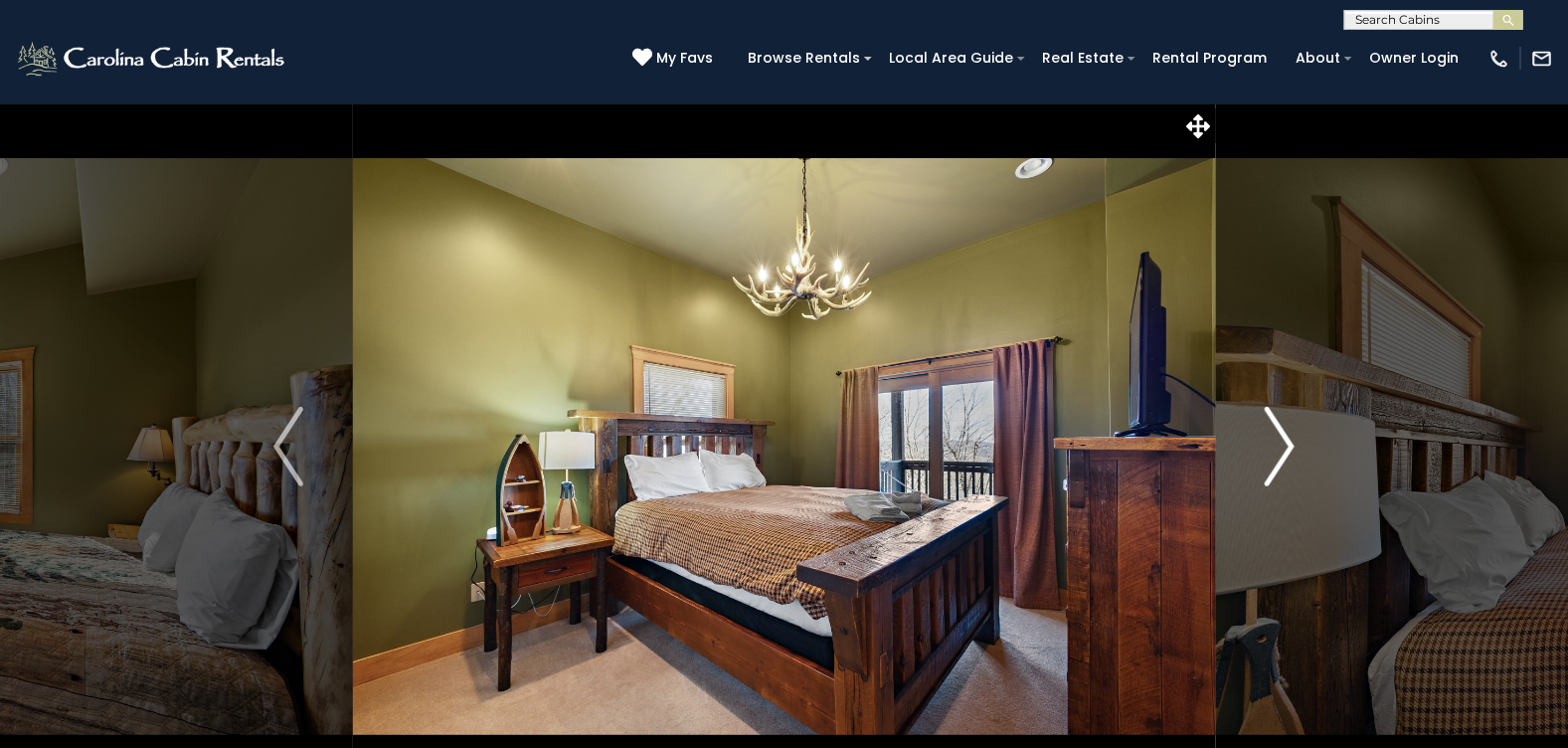
click at [1280, 437] on img "Next" at bounding box center [1280, 446] width 30 height 80
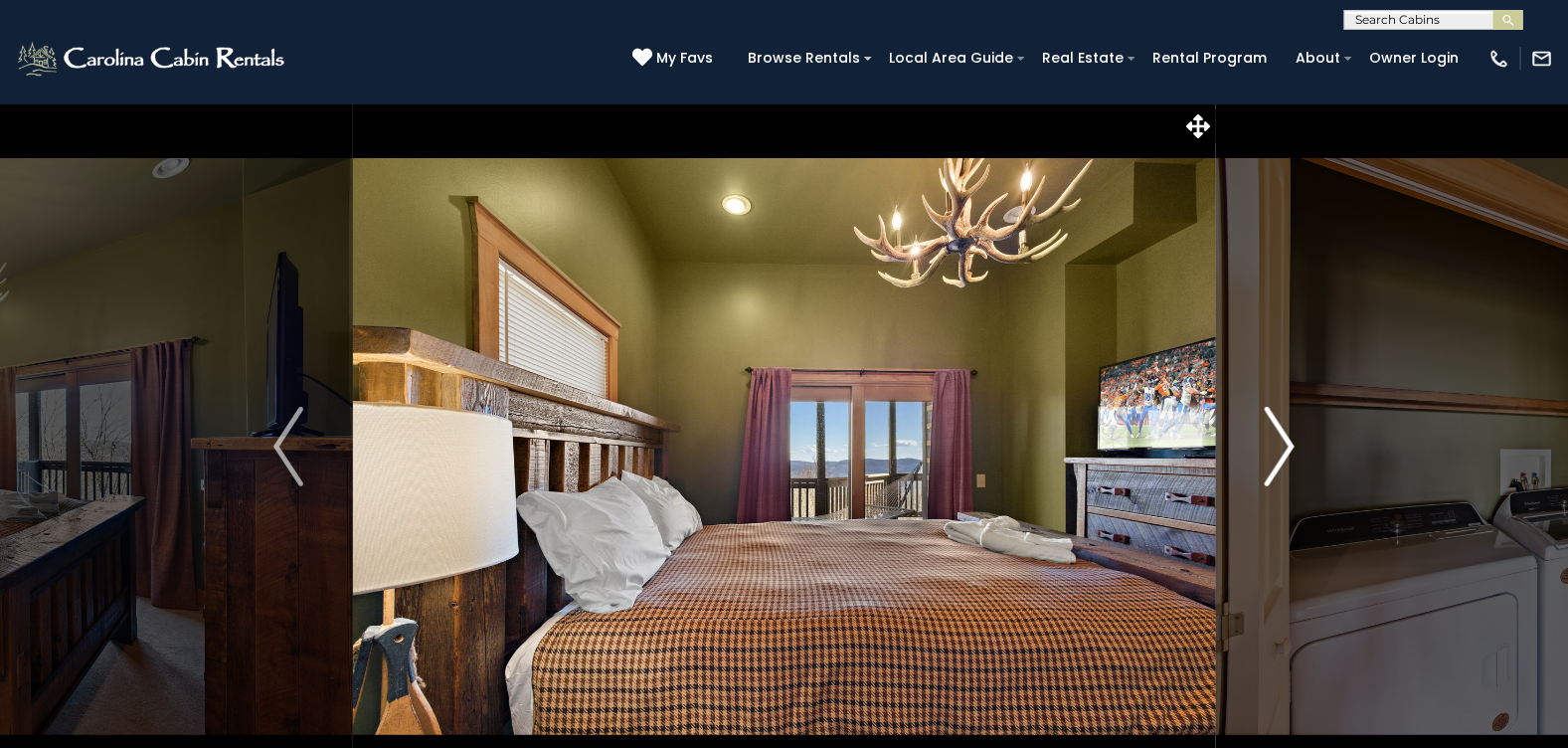
click at [1280, 437] on img "Next" at bounding box center [1280, 446] width 30 height 80
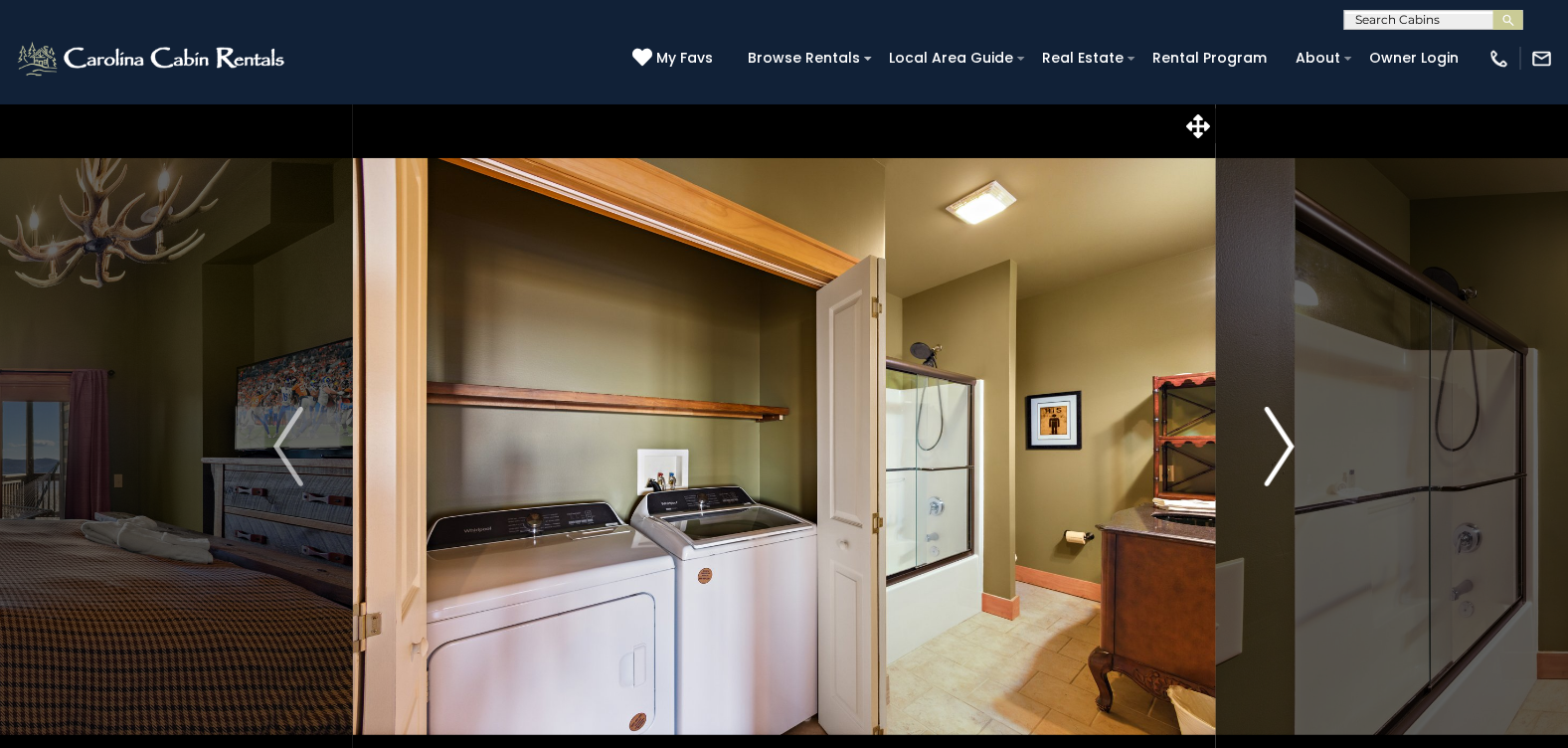
click at [1280, 437] on img "Next" at bounding box center [1280, 446] width 30 height 80
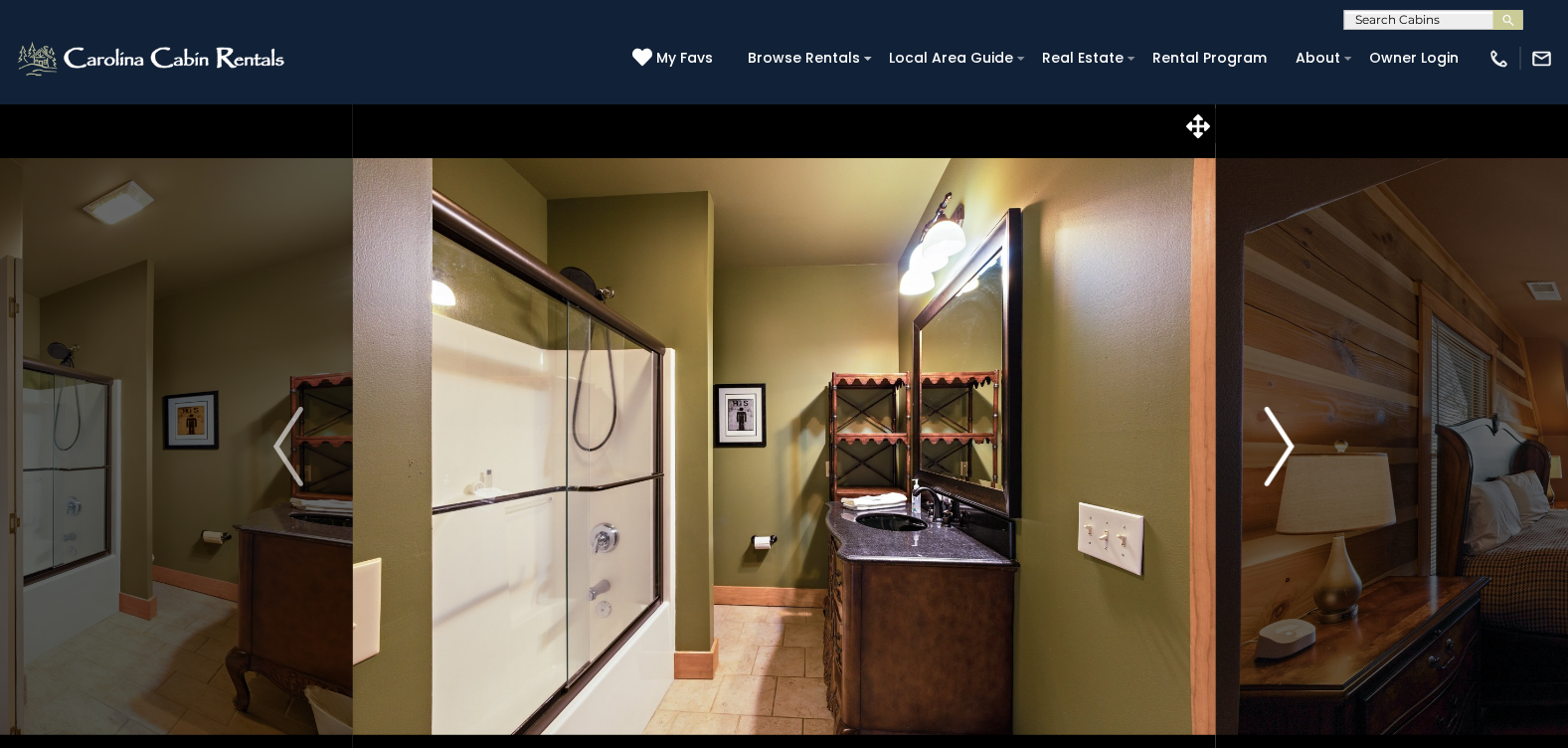
click at [1280, 437] on img "Next" at bounding box center [1280, 446] width 30 height 80
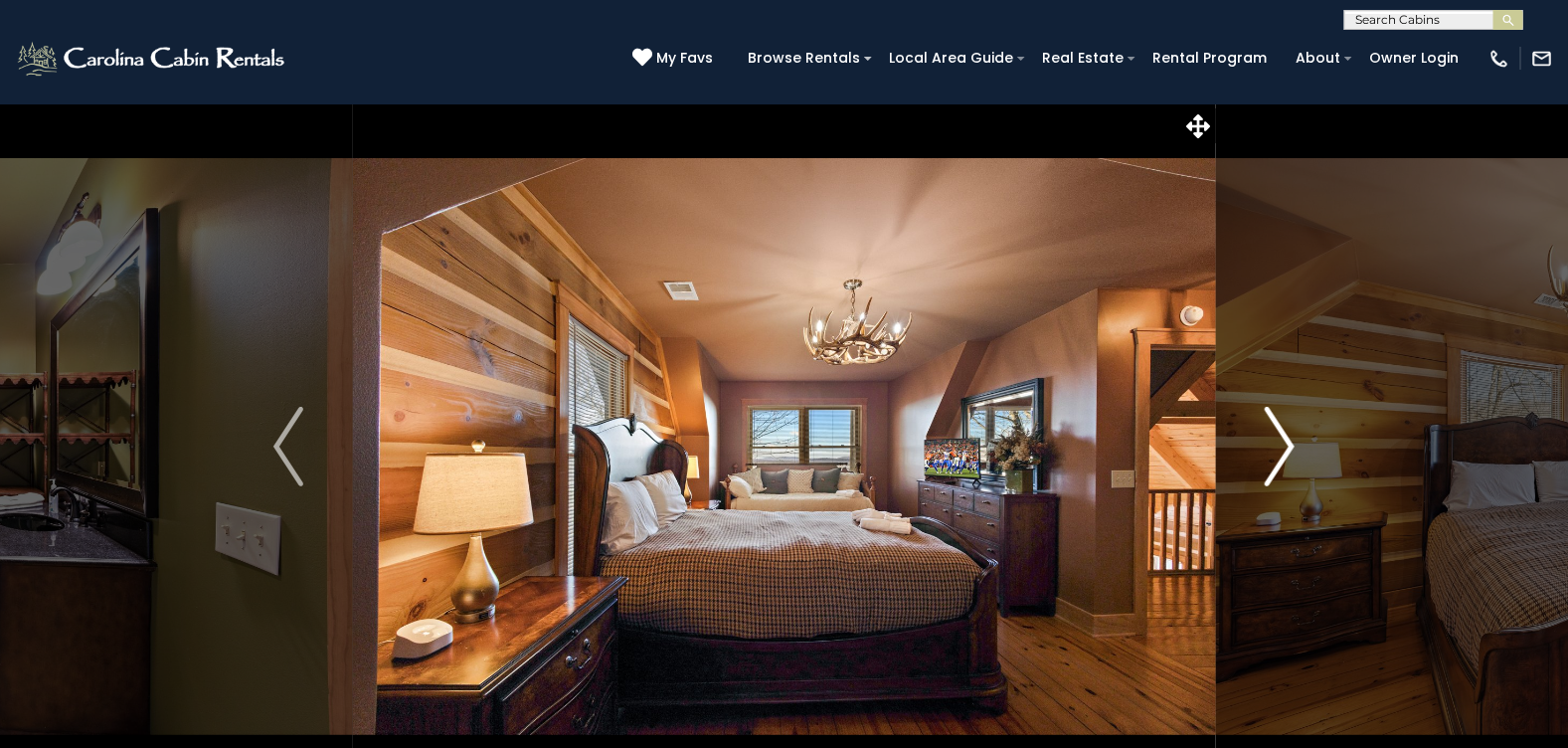
click at [1280, 437] on img "Next" at bounding box center [1280, 446] width 30 height 80
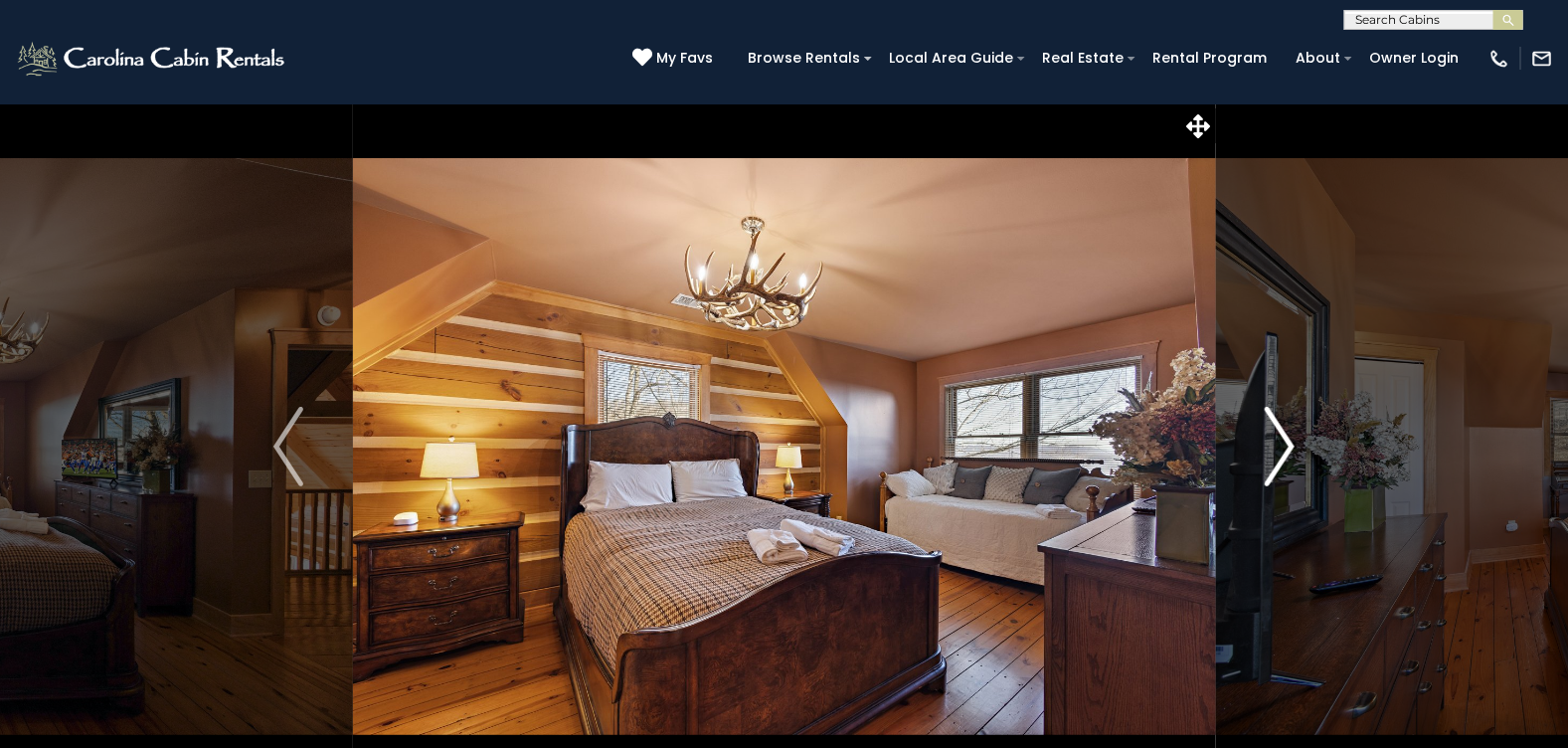
click at [1280, 437] on img "Next" at bounding box center [1280, 446] width 30 height 80
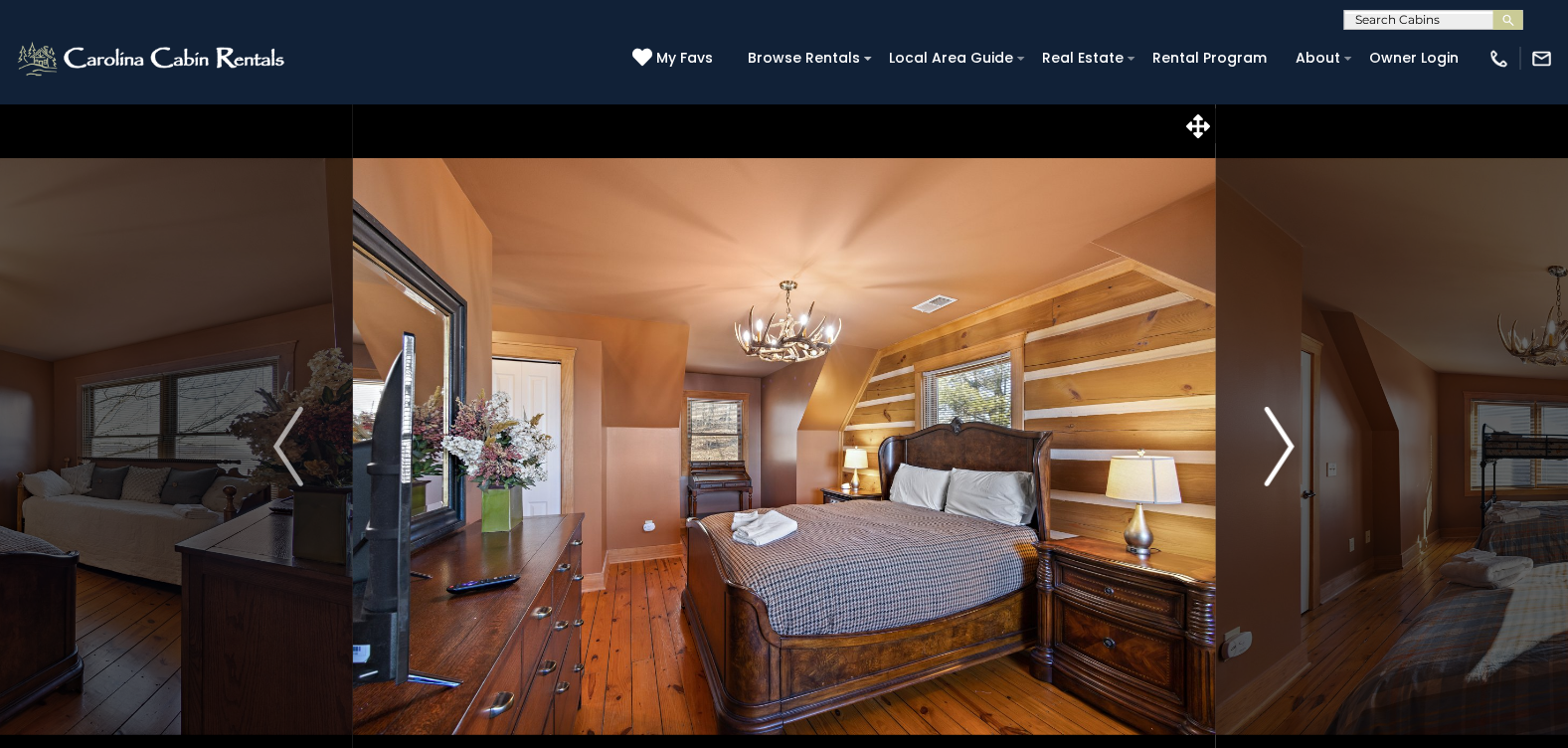
click at [1280, 437] on img "Next" at bounding box center [1280, 446] width 30 height 80
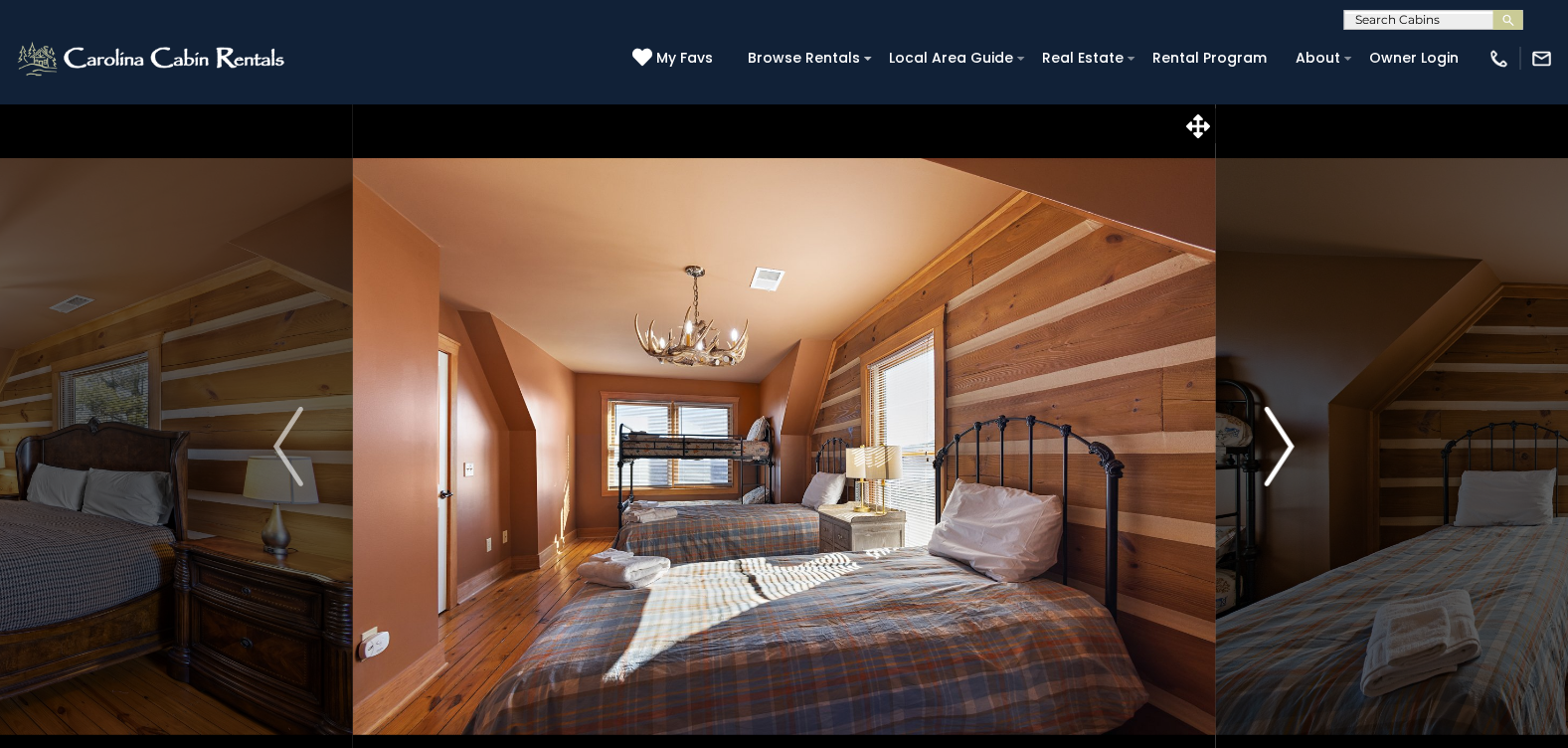
click at [1280, 437] on img "Next" at bounding box center [1280, 446] width 30 height 80
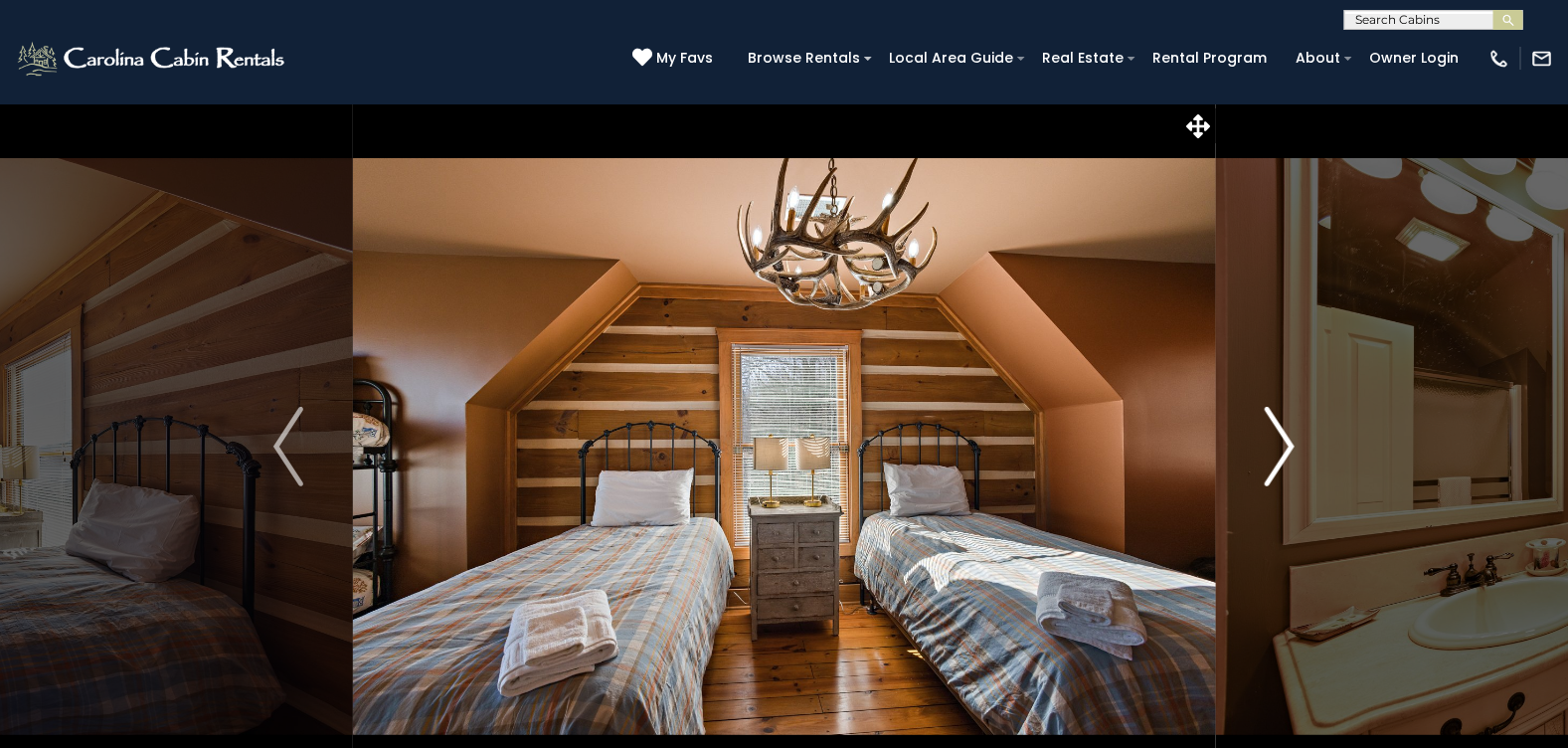
click at [1280, 437] on img "Next" at bounding box center [1280, 446] width 30 height 80
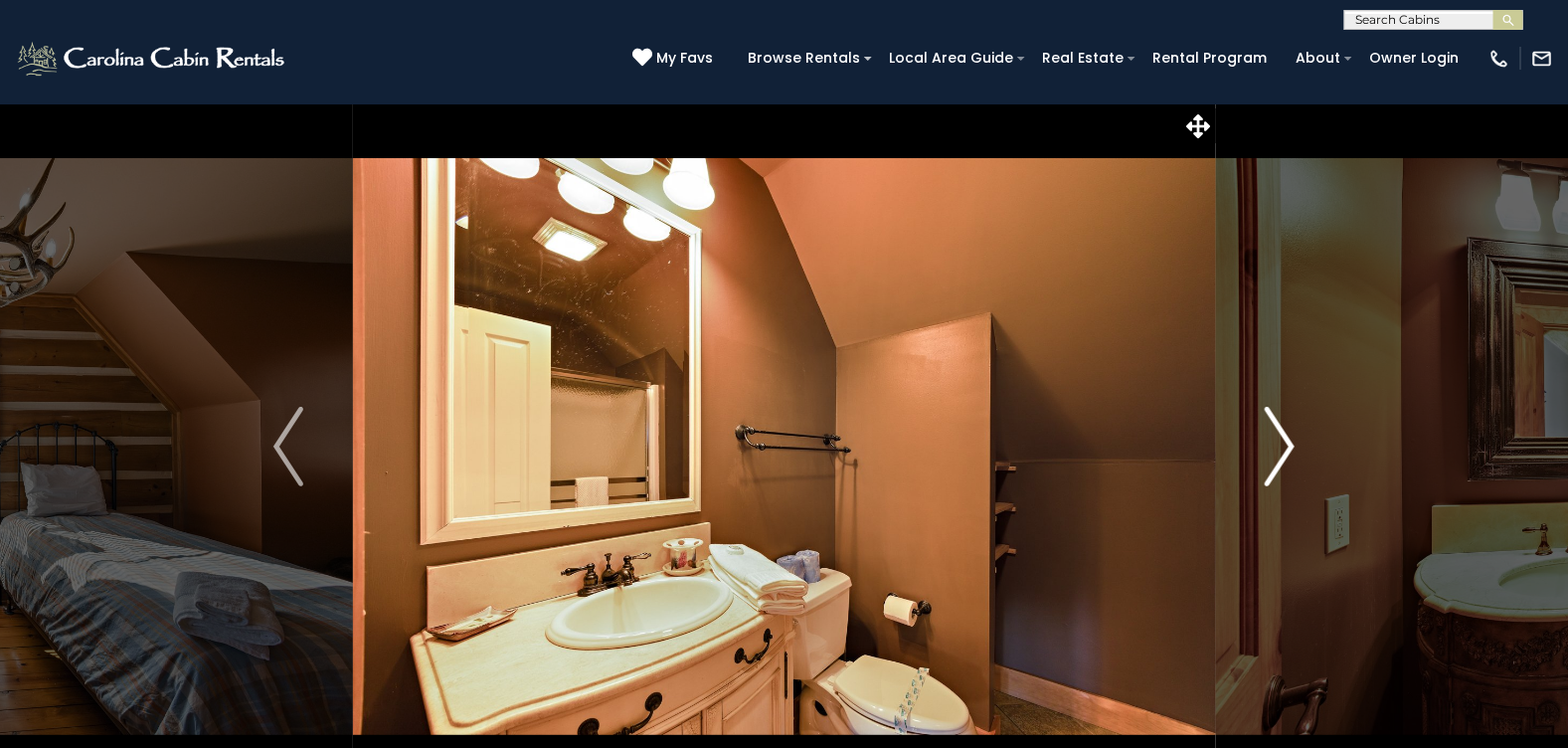
click at [1280, 437] on img "Next" at bounding box center [1280, 446] width 30 height 80
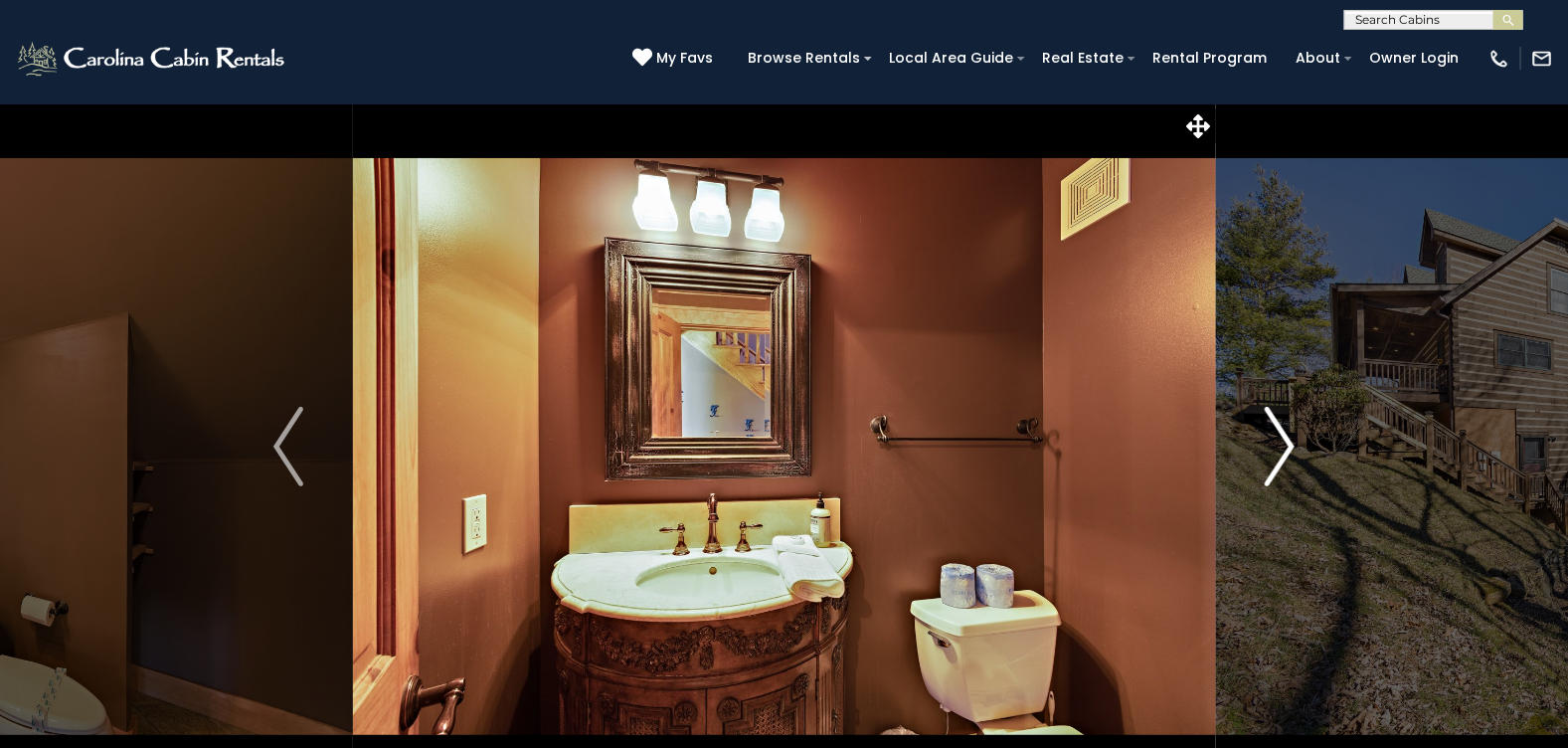
click at [1280, 437] on img "Next" at bounding box center [1280, 446] width 30 height 80
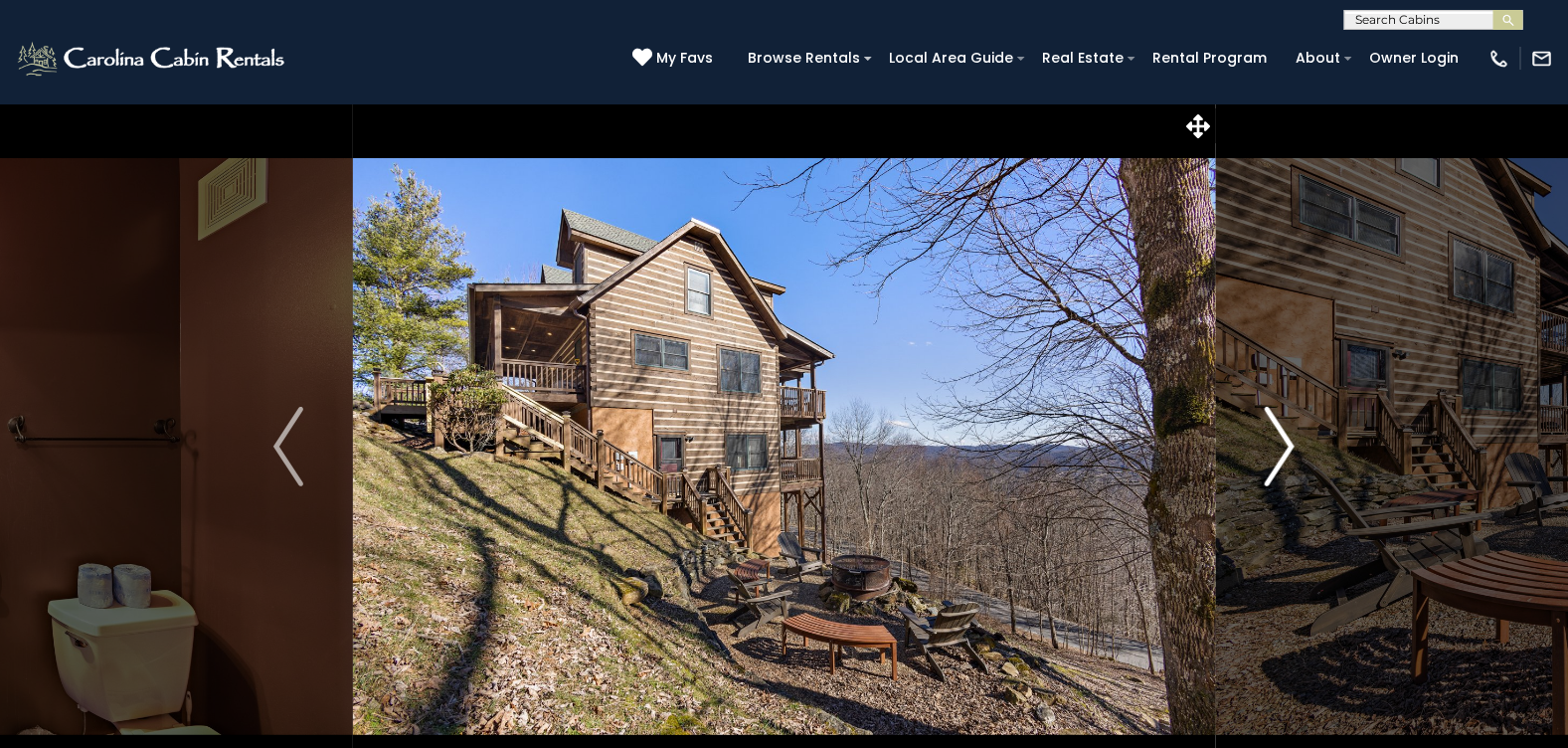
click at [1280, 437] on img "Next" at bounding box center [1280, 446] width 30 height 80
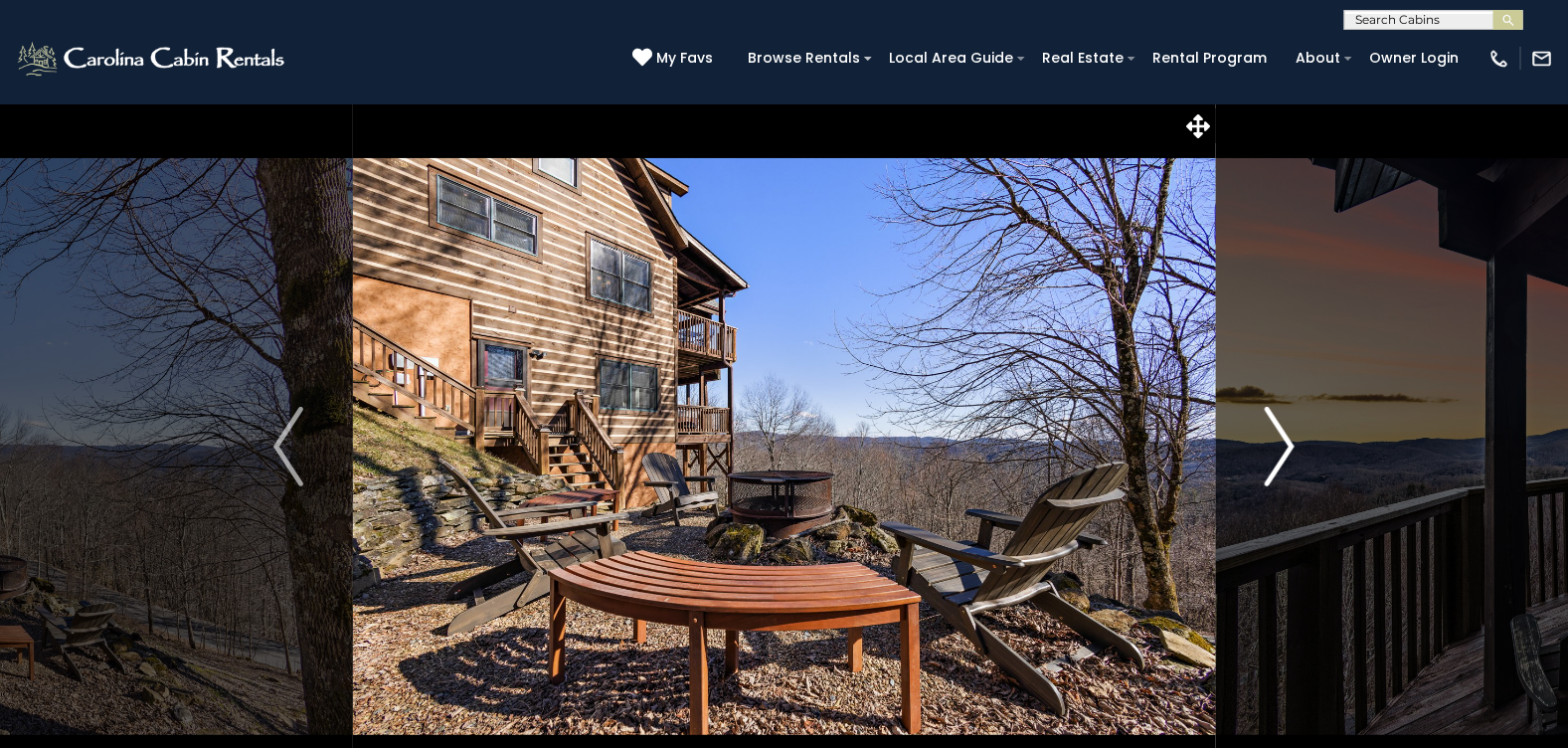
click at [1280, 437] on img "Next" at bounding box center [1280, 446] width 30 height 80
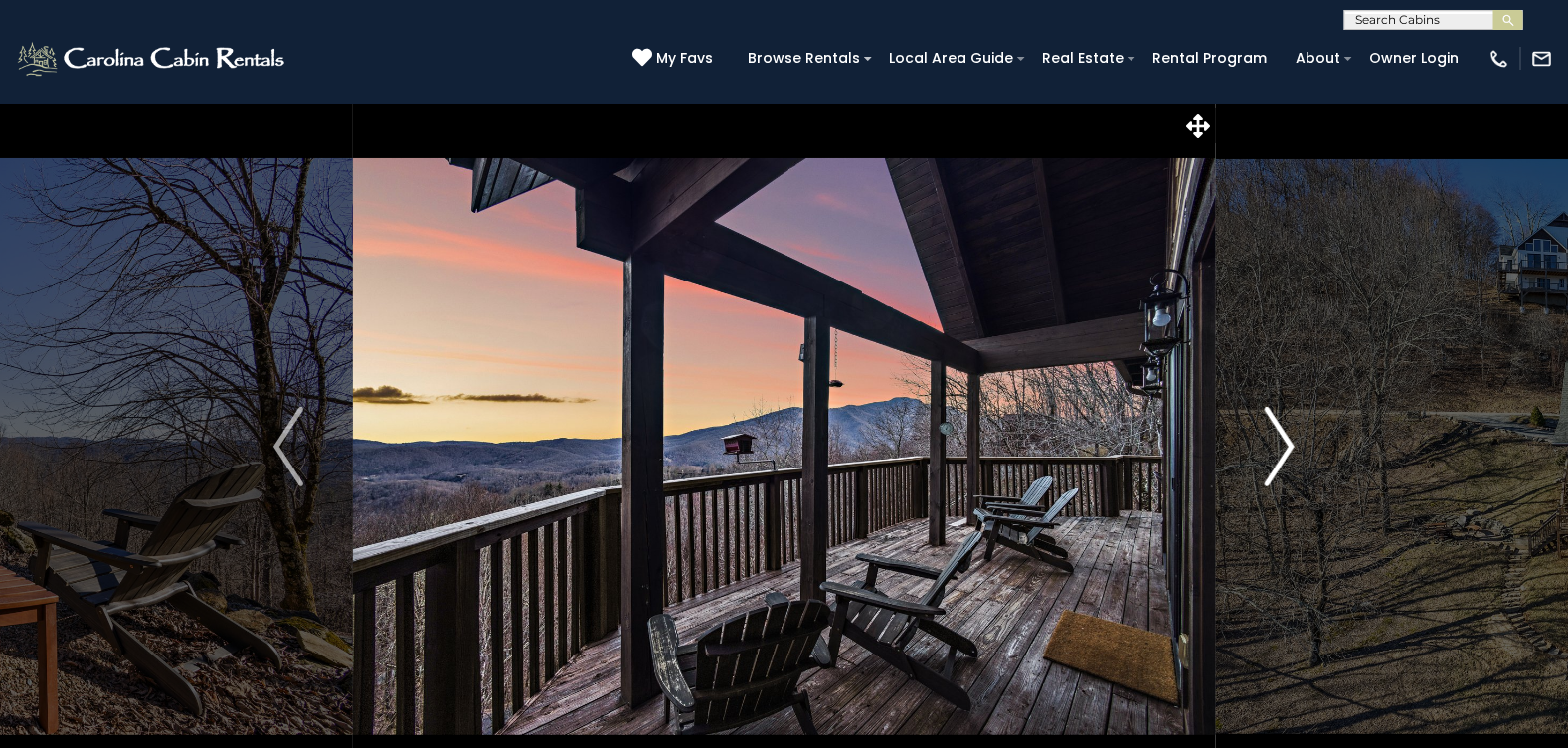
click at [1280, 437] on img "Next" at bounding box center [1280, 446] width 30 height 80
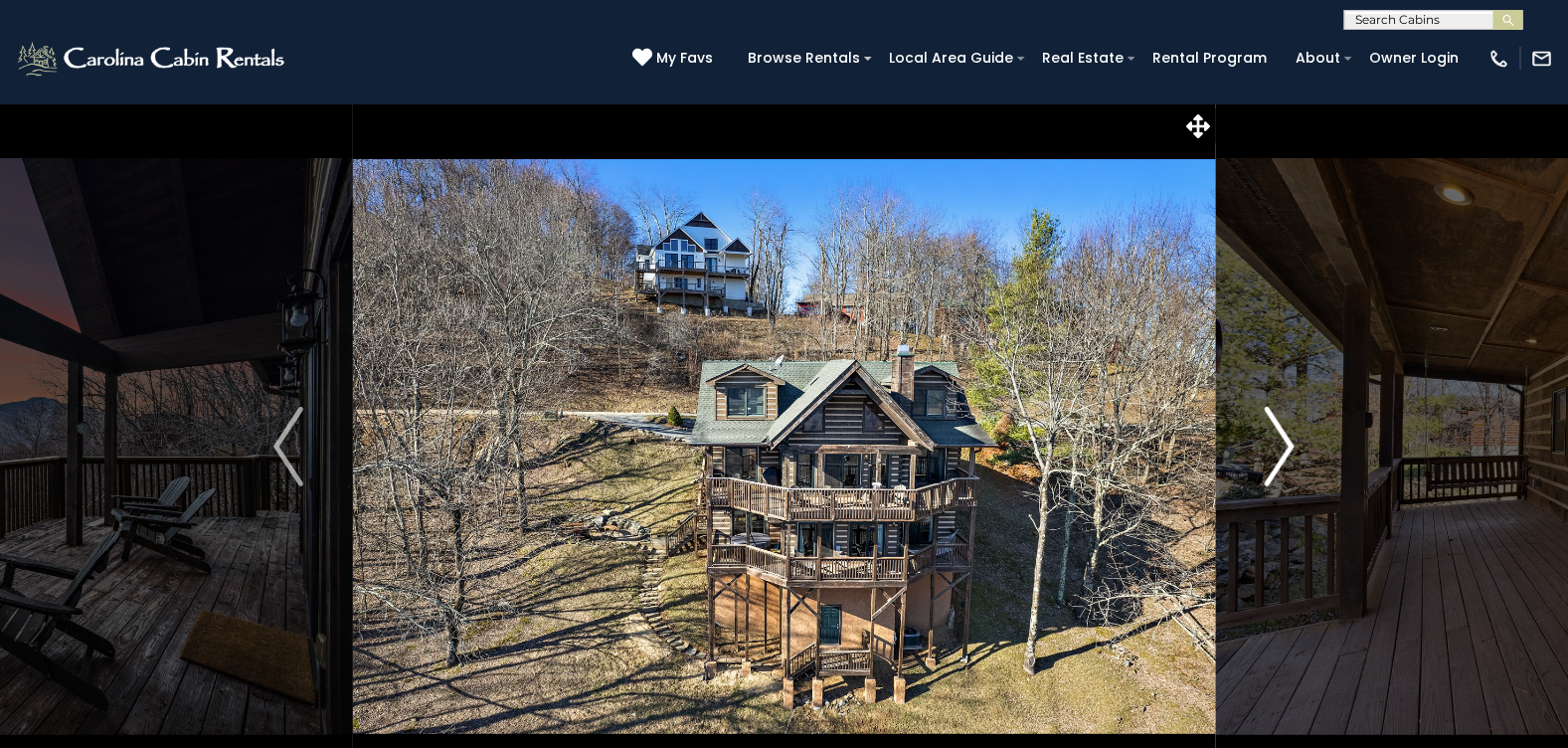
click at [1280, 437] on img "Next" at bounding box center [1280, 446] width 30 height 80
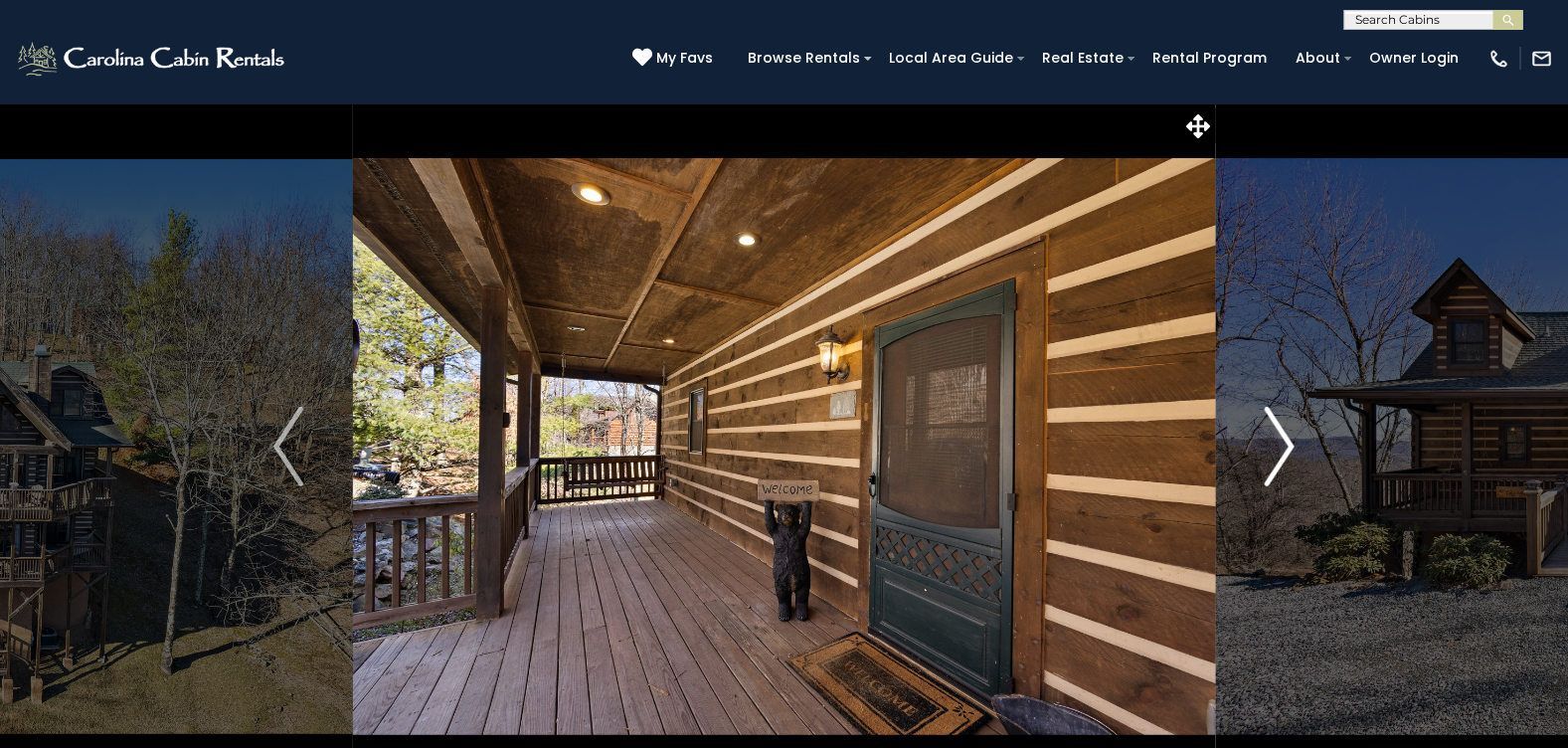
click at [1280, 437] on img "Next" at bounding box center [1280, 446] width 30 height 80
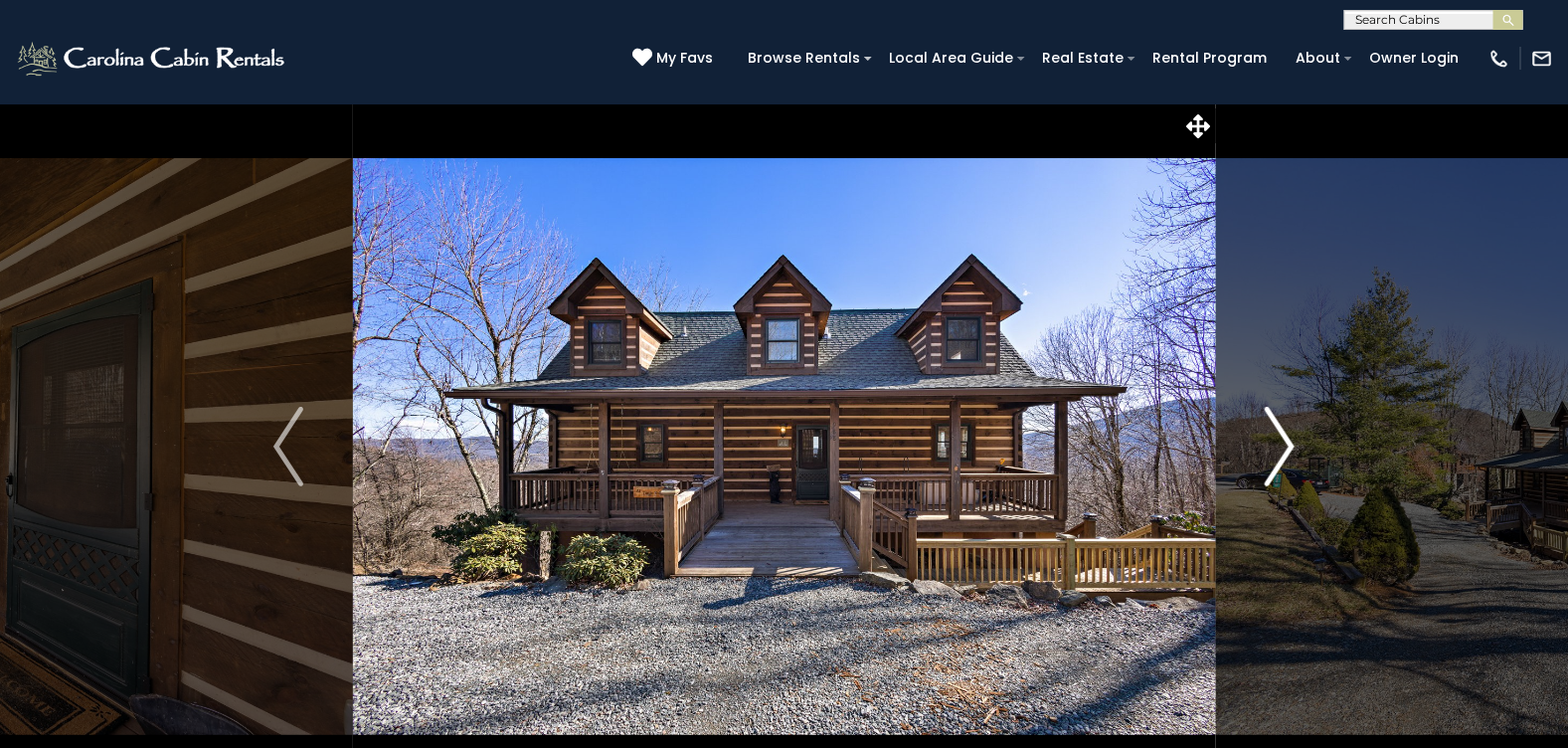
click at [1280, 437] on img "Next" at bounding box center [1280, 446] width 30 height 80
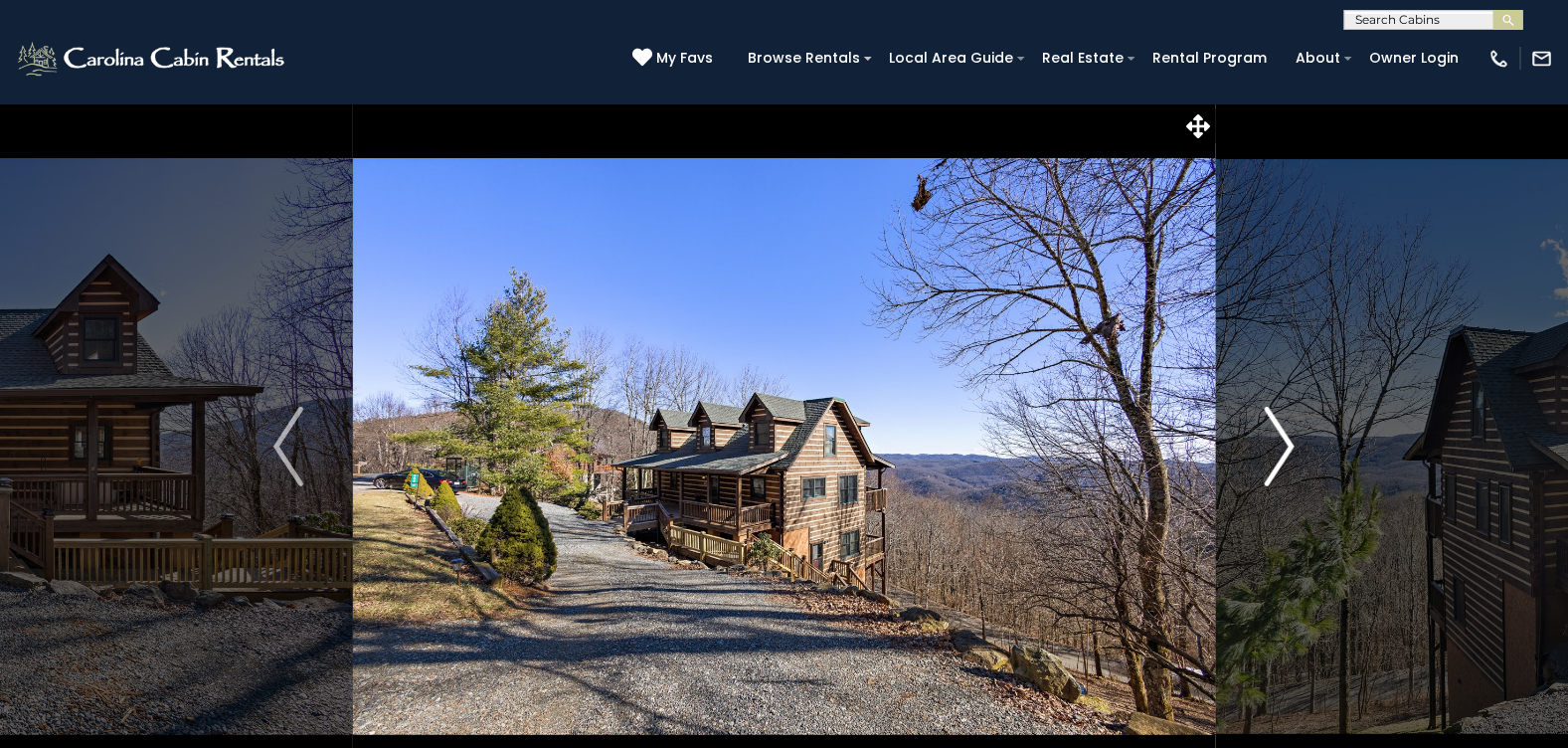
click at [1280, 437] on img "Next" at bounding box center [1280, 446] width 30 height 80
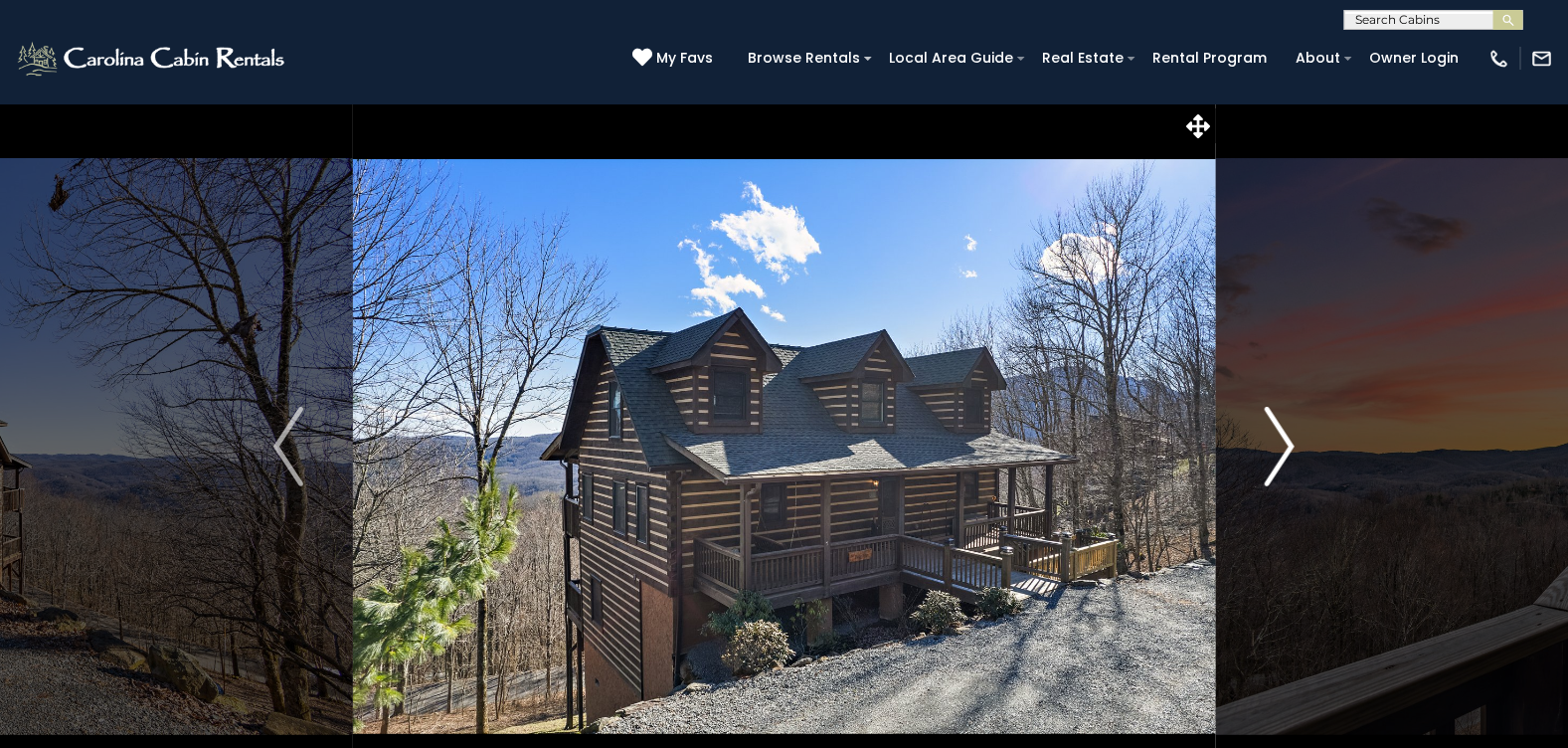
click at [1280, 437] on img "Next" at bounding box center [1280, 446] width 30 height 80
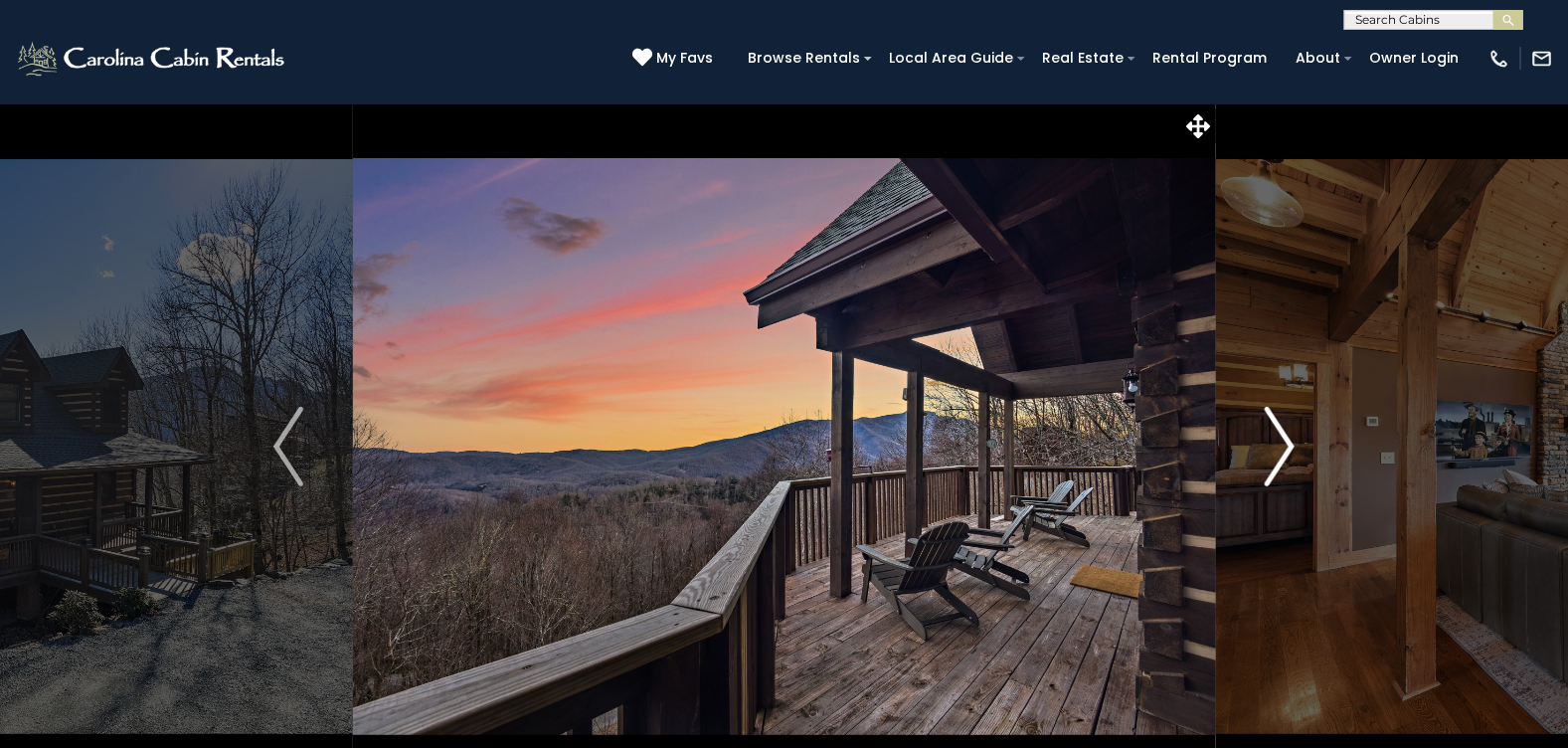
click at [1280, 437] on img "Next" at bounding box center [1280, 446] width 30 height 80
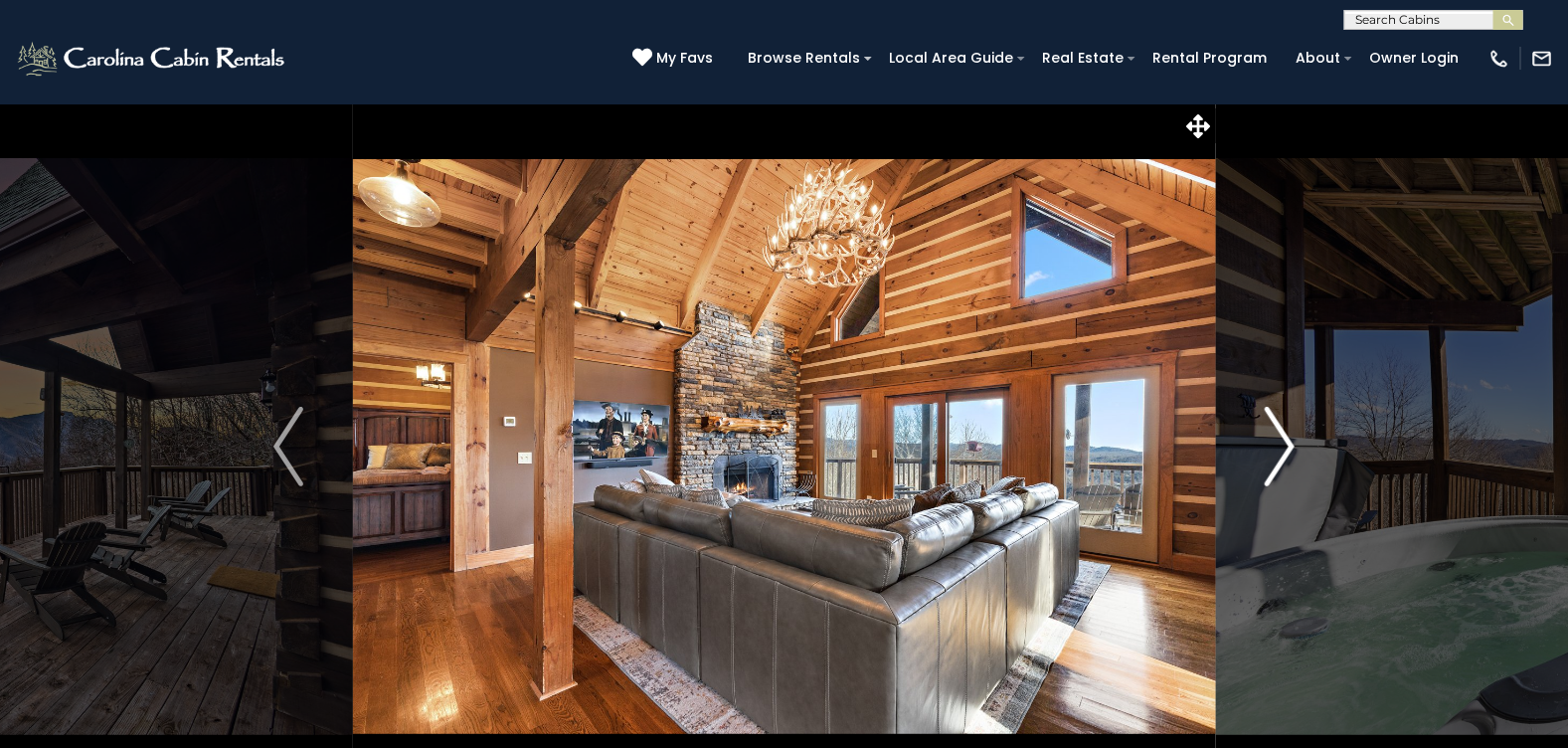
click at [1280, 437] on img "Next" at bounding box center [1280, 446] width 30 height 80
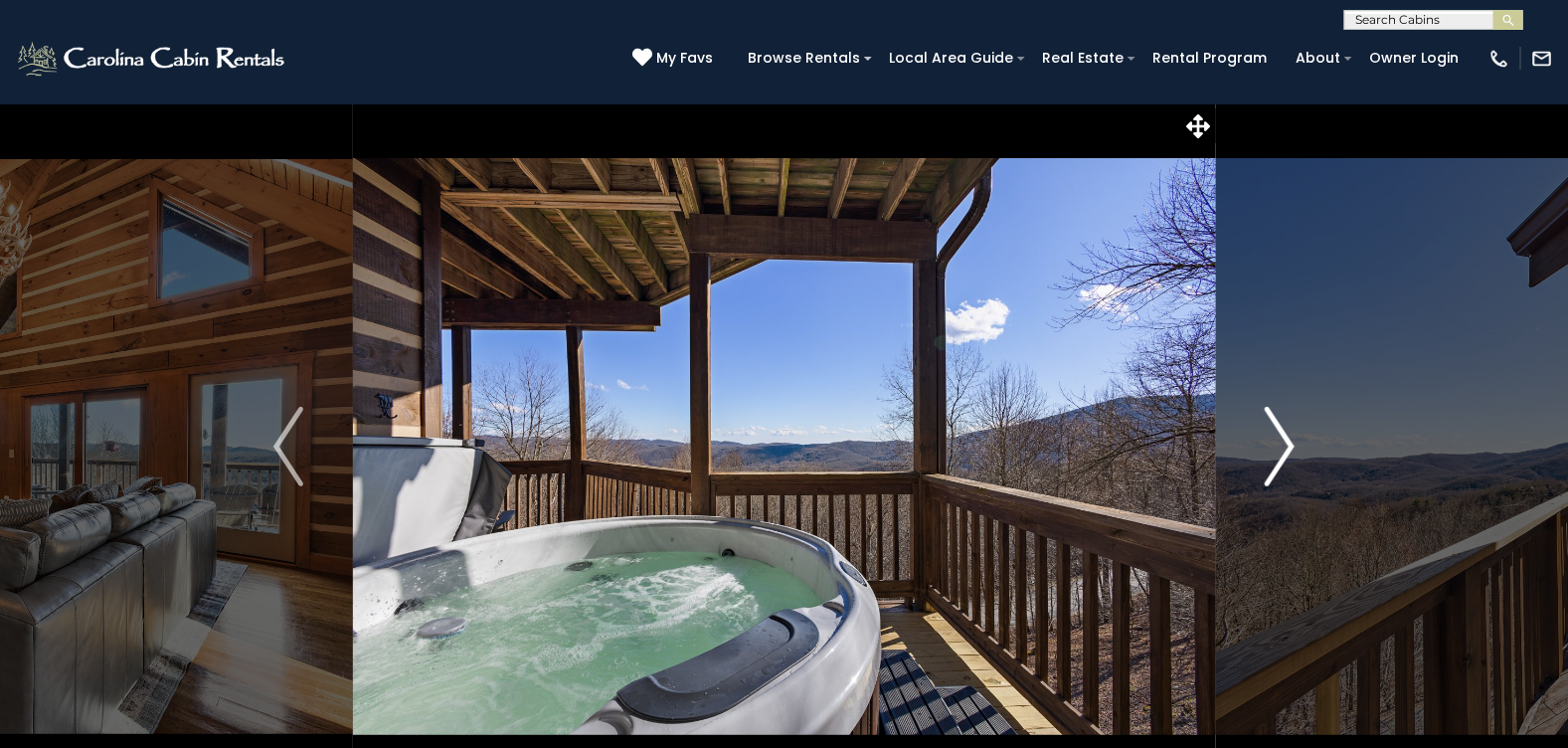
click at [1280, 437] on img "Next" at bounding box center [1280, 446] width 30 height 80
